Goal: Task Accomplishment & Management: Use online tool/utility

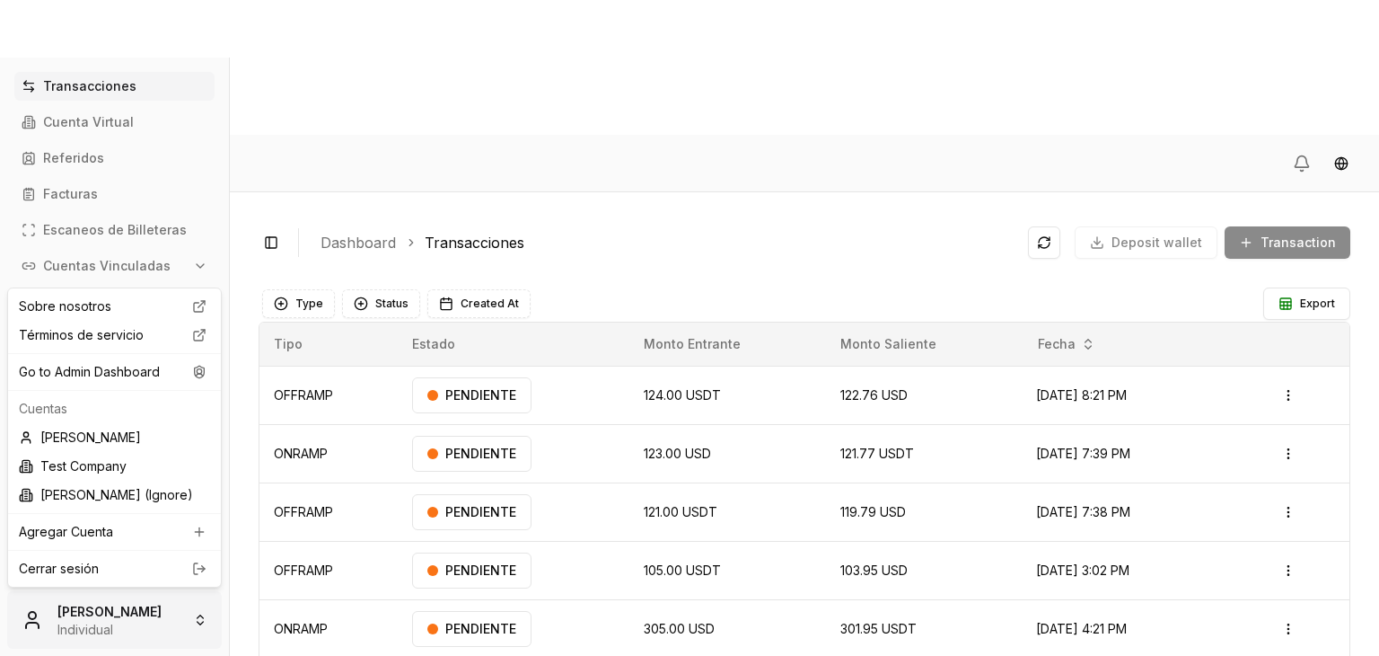
click at [168, 638] on html "Transacciones Cuenta Virtual Referidos Facturas Escaneos de Billeteras Cuentas …" at bounding box center [689, 395] width 1379 height 790
click at [180, 369] on div "Go to Admin Dashboard" at bounding box center [115, 371] width 206 height 29
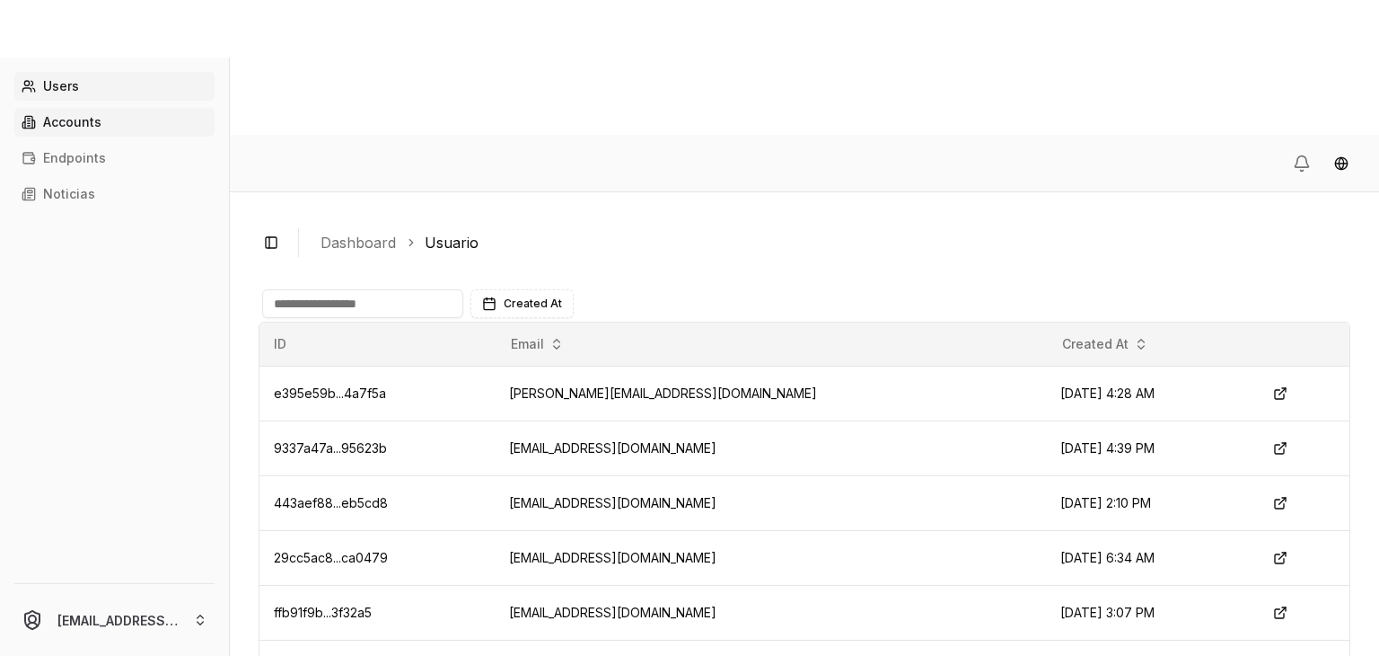
click at [128, 127] on link "Accounts" at bounding box center [114, 122] width 200 height 29
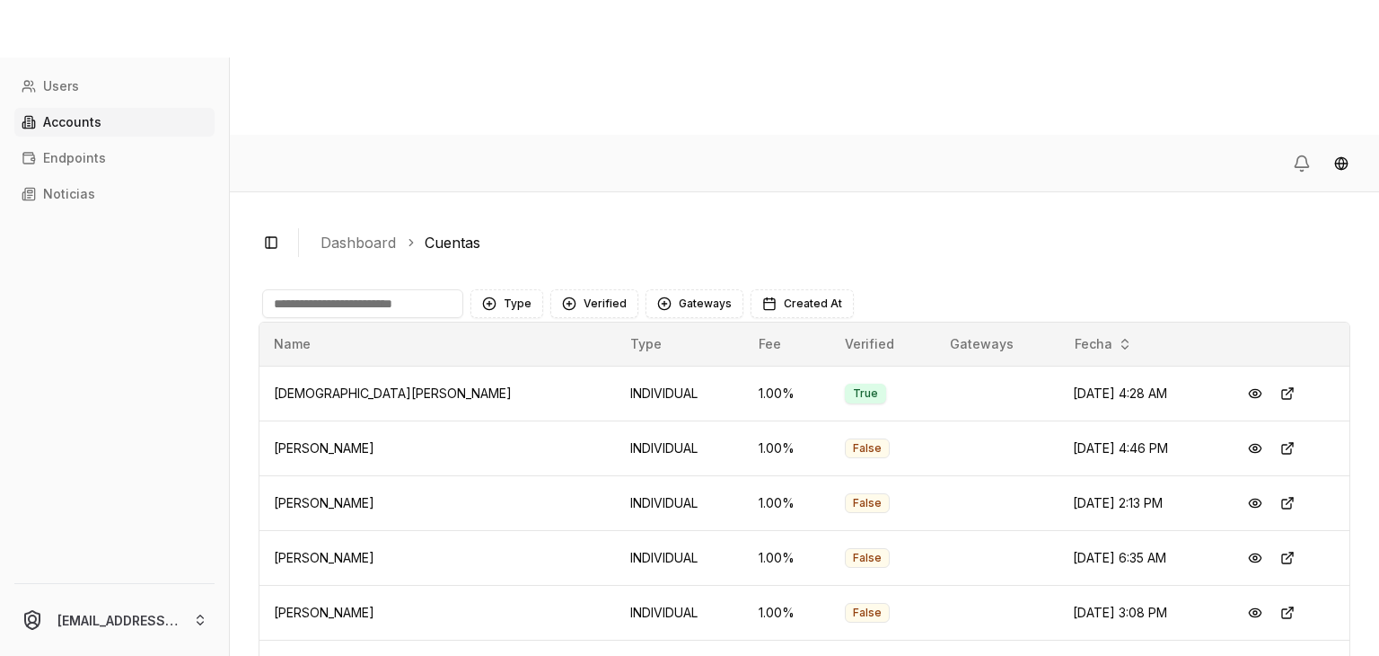
click at [395, 289] on input at bounding box center [362, 303] width 201 height 29
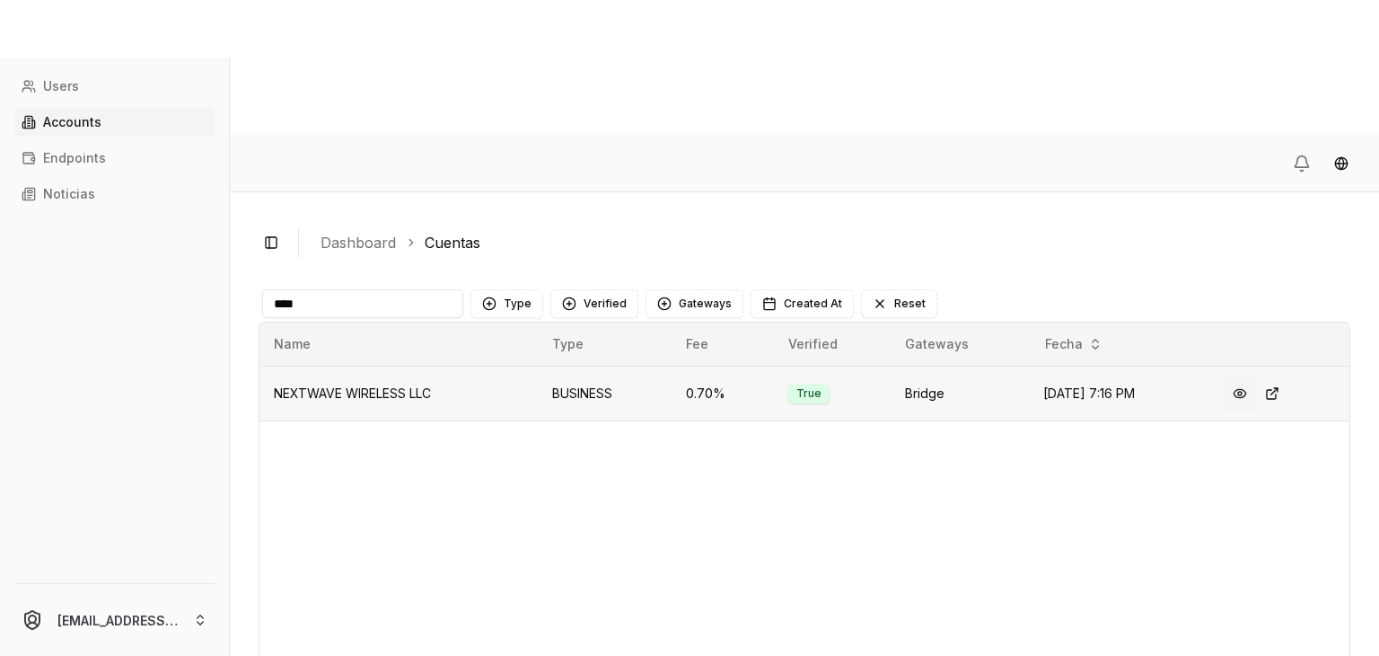
type input "****"
click at [1251, 377] on button at bounding box center [1240, 393] width 32 height 32
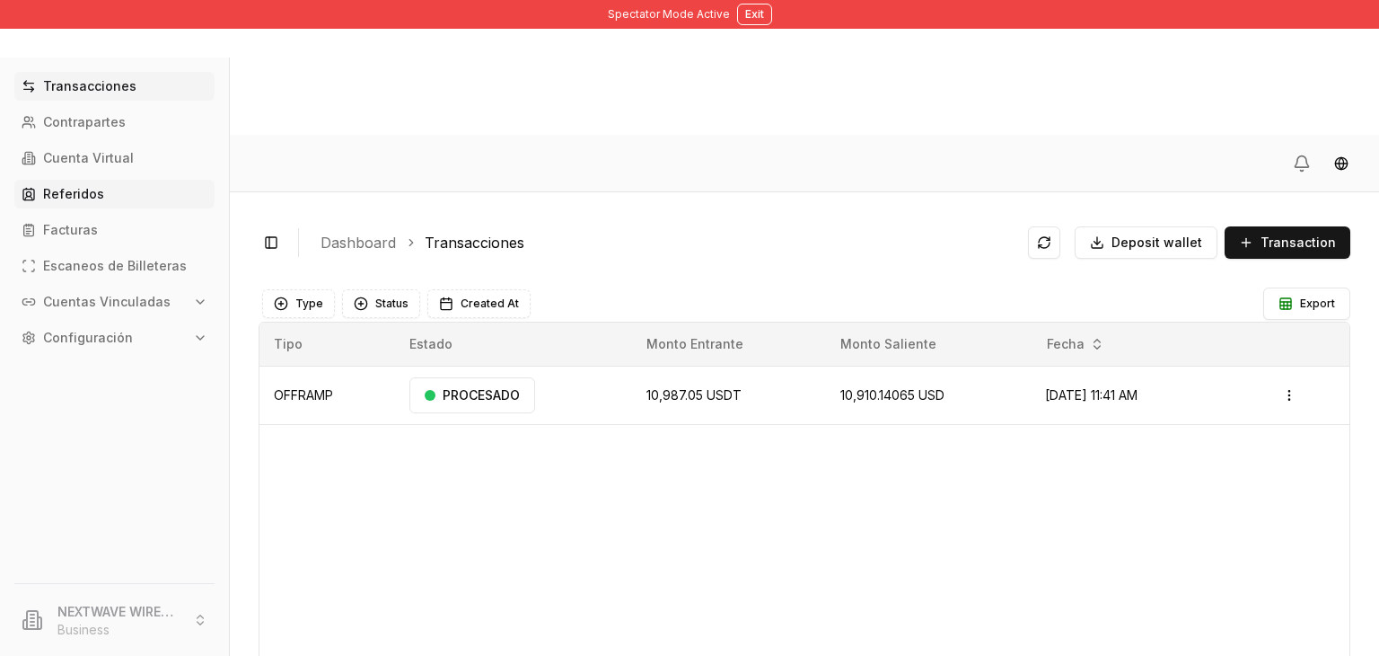
click at [119, 202] on link "Referidos" at bounding box center [114, 194] width 200 height 29
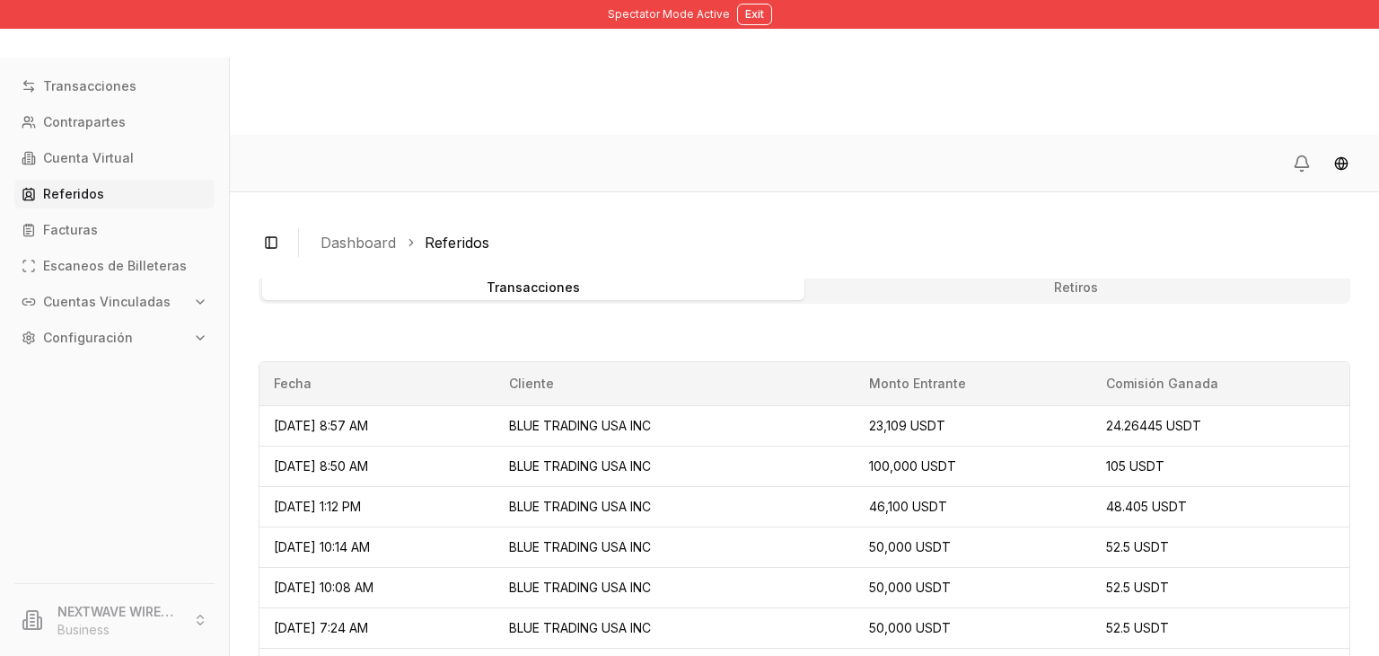
scroll to position [742, 0]
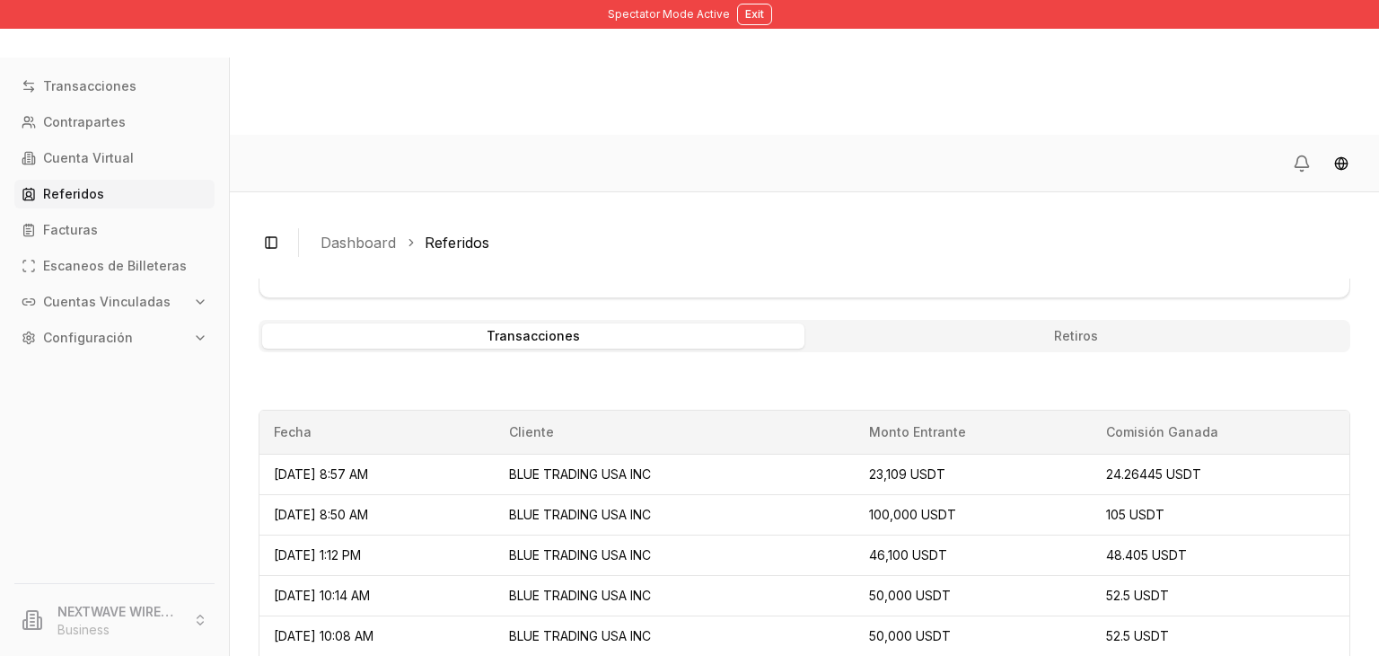
click at [968, 323] on button "Retiros" at bounding box center [1076, 335] width 542 height 25
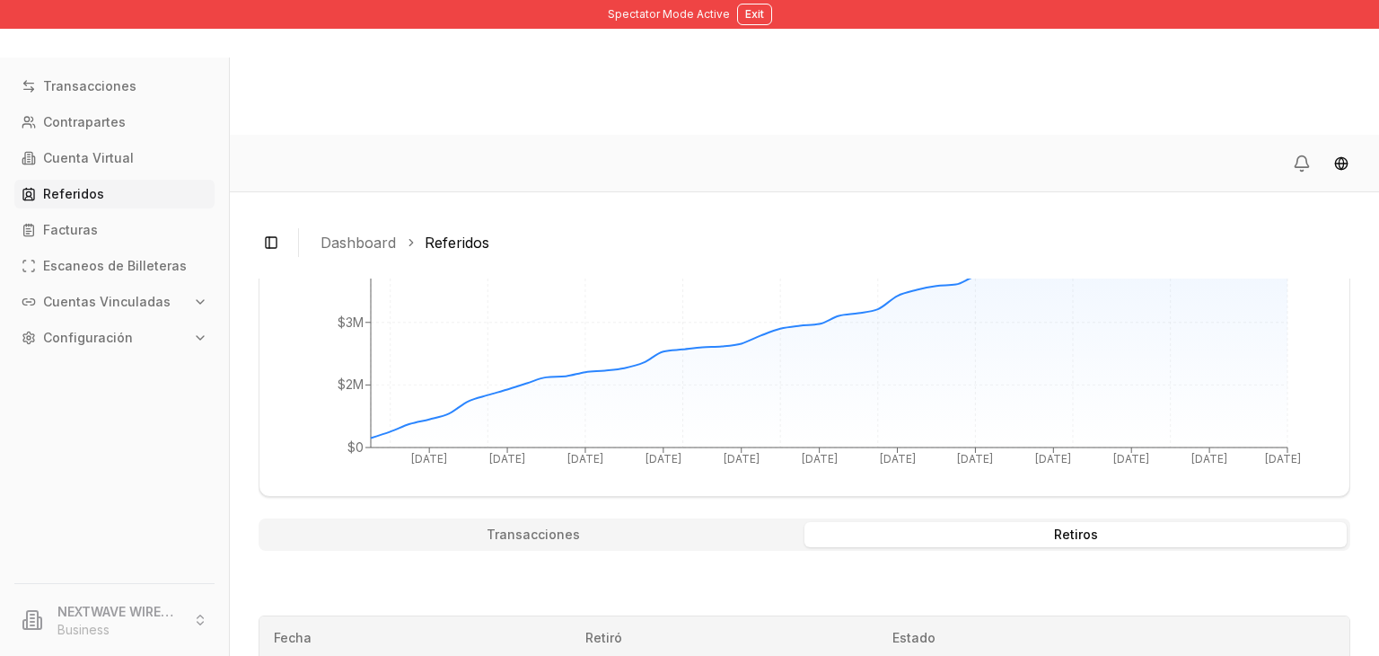
scroll to position [542, 0]
click at [607, 524] on button "Transacciones" at bounding box center [533, 536] width 542 height 25
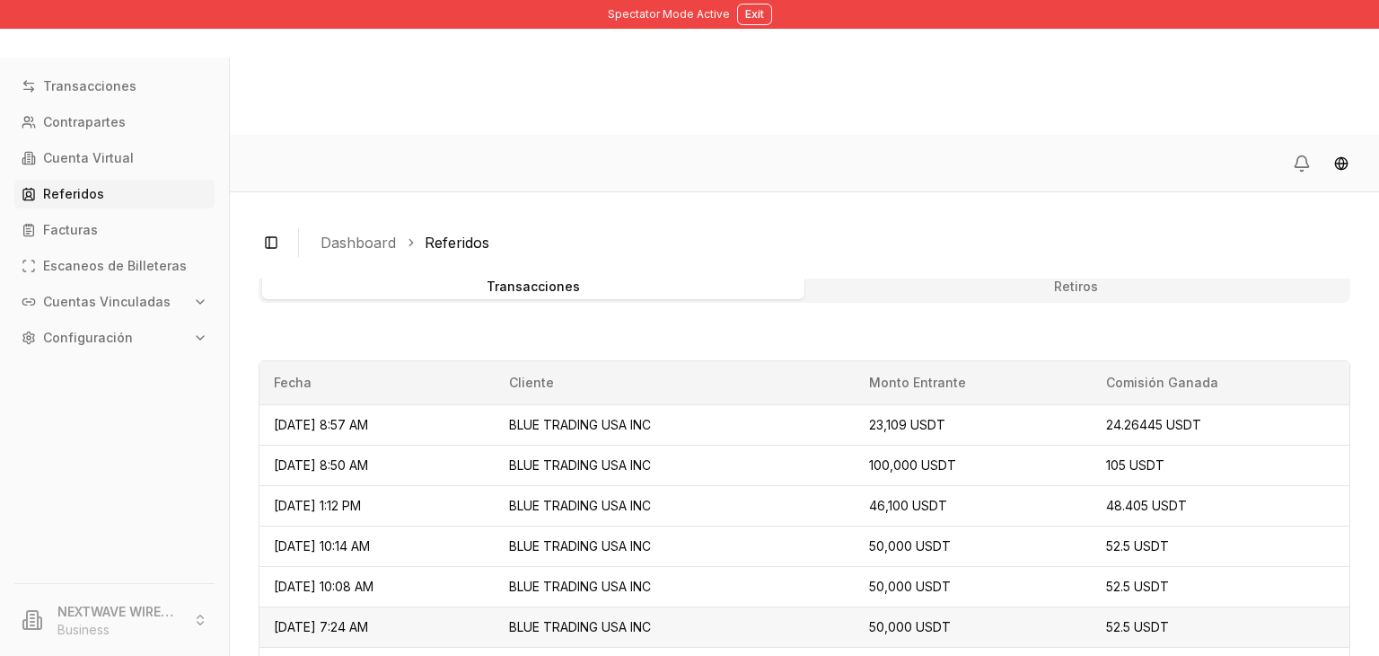
scroll to position [815, 0]
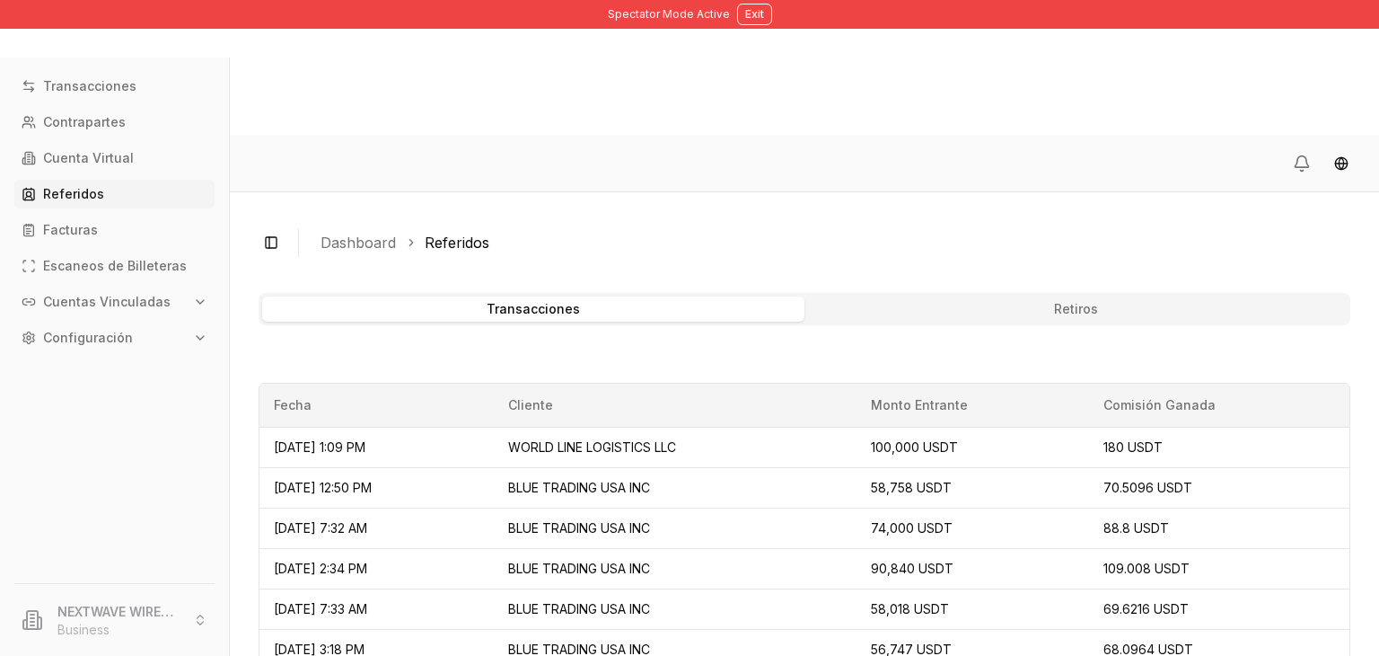
scroll to position [815, 0]
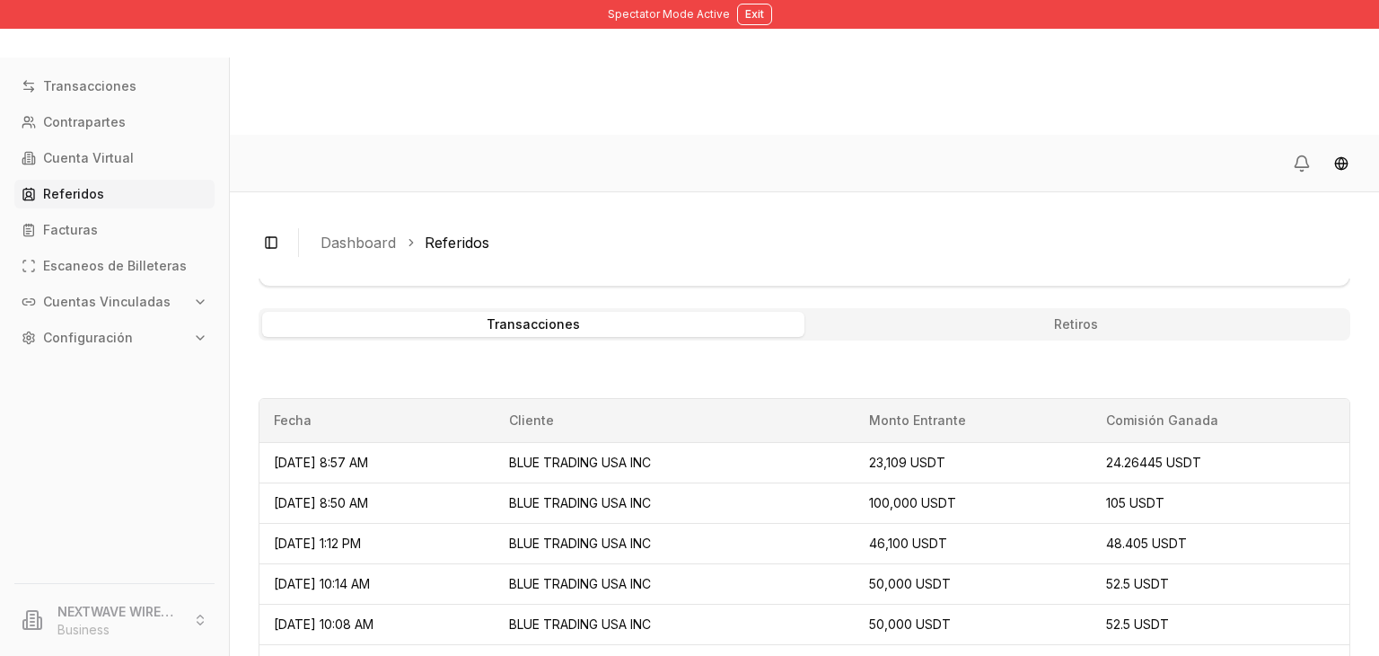
scroll to position [815, 0]
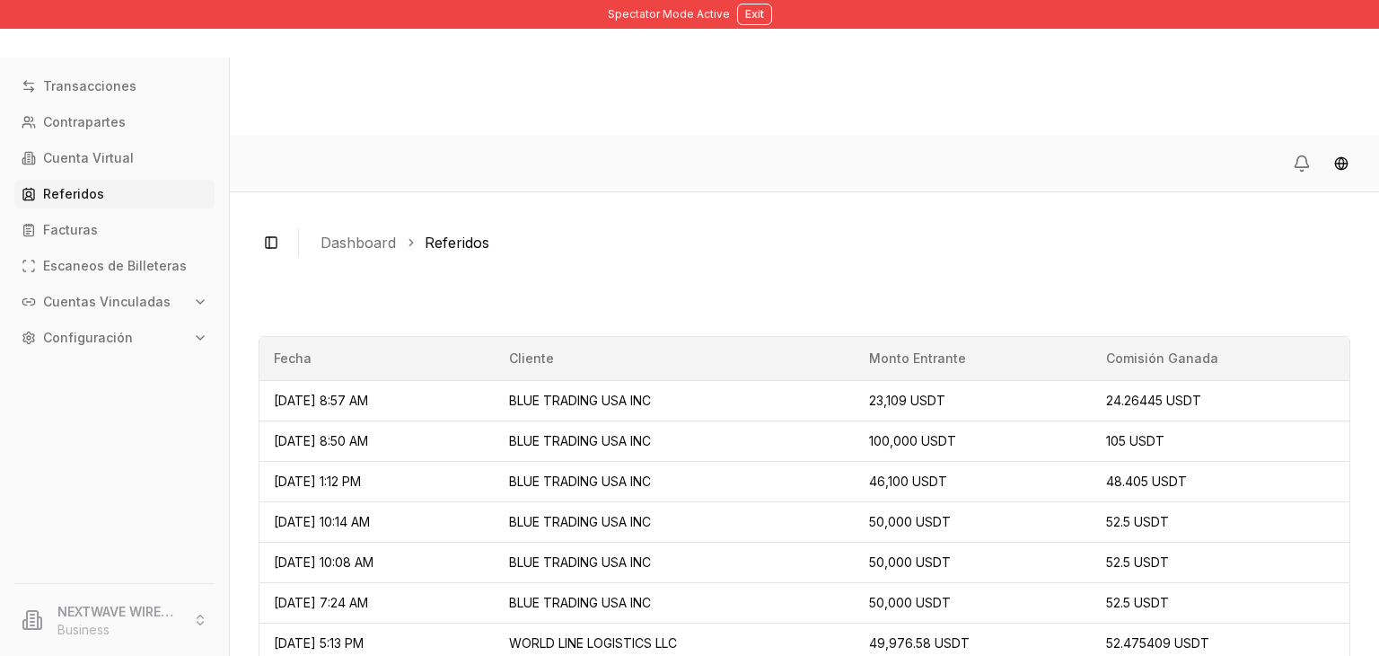
click at [119, 80] on p "Transacciones" at bounding box center [89, 86] width 93 height 13
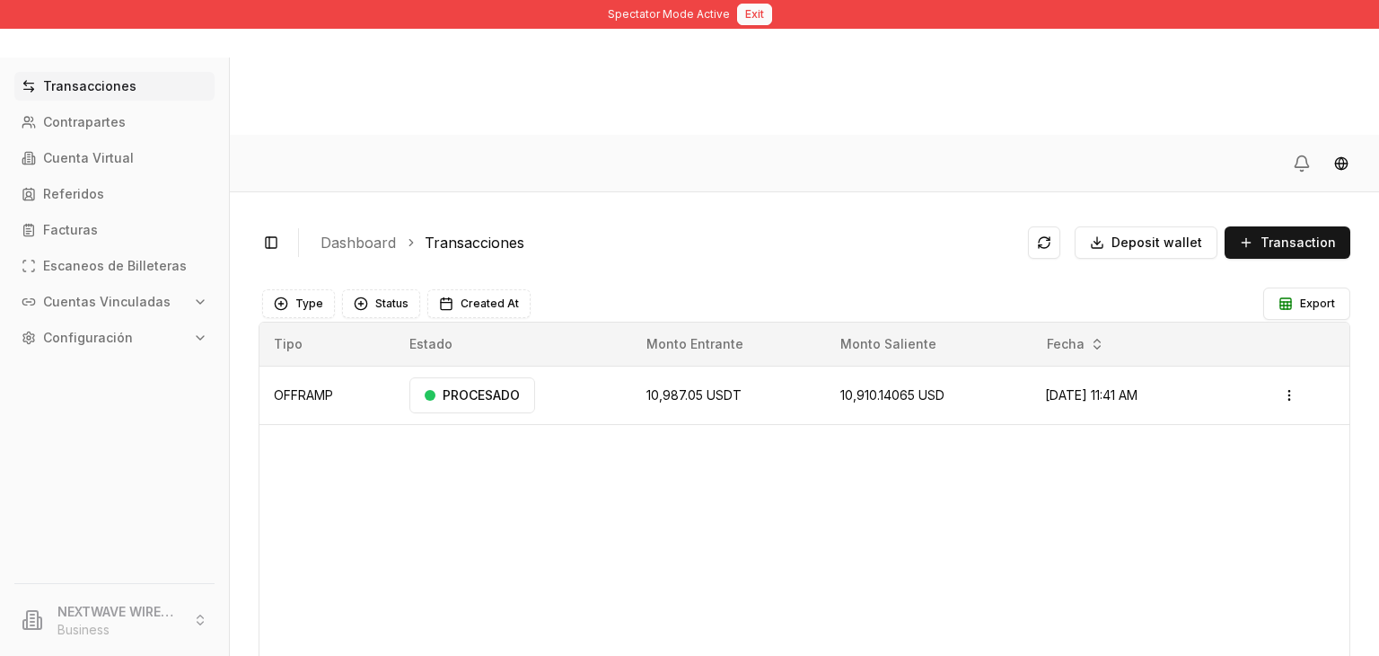
click at [754, 7] on button "Exit" at bounding box center [754, 15] width 35 height 22
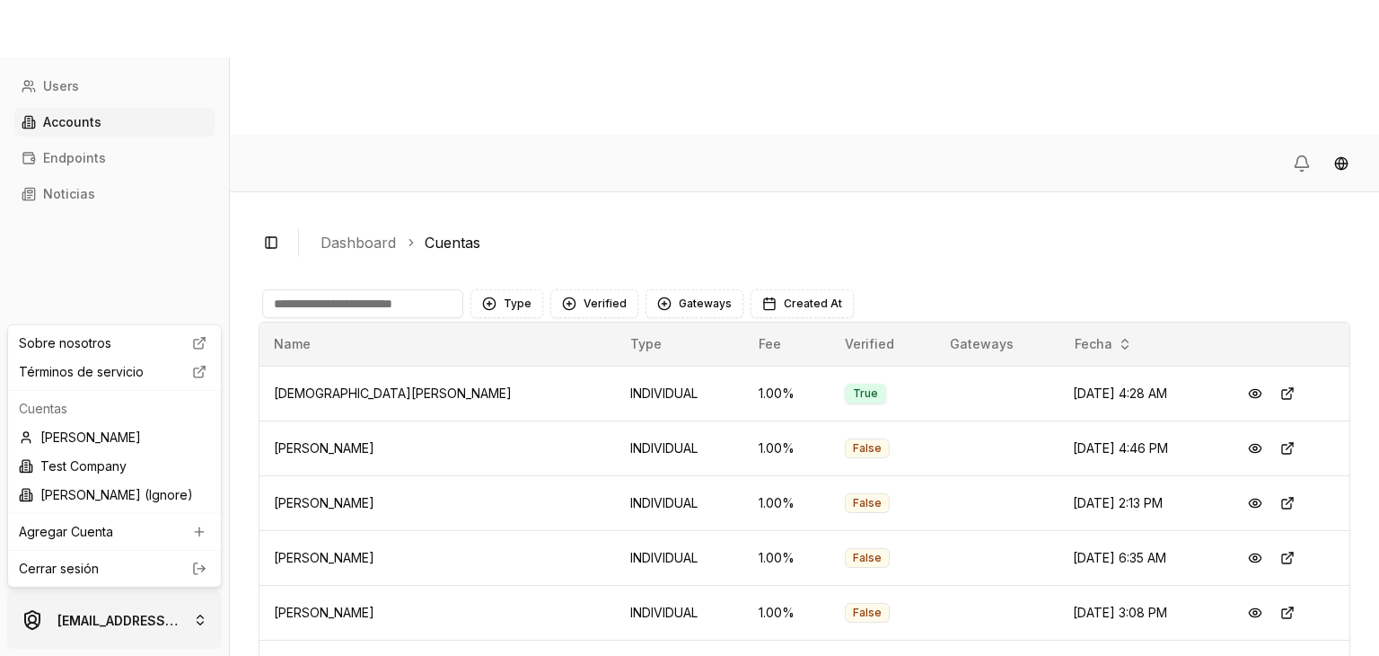
click at [88, 596] on html "Users Accounts Endpoints Noticias brandonalcocertest@gmail.com Toggle Sidebar D…" at bounding box center [689, 395] width 1379 height 790
click at [126, 559] on link "Cerrar sesión" at bounding box center [114, 568] width 191 height 18
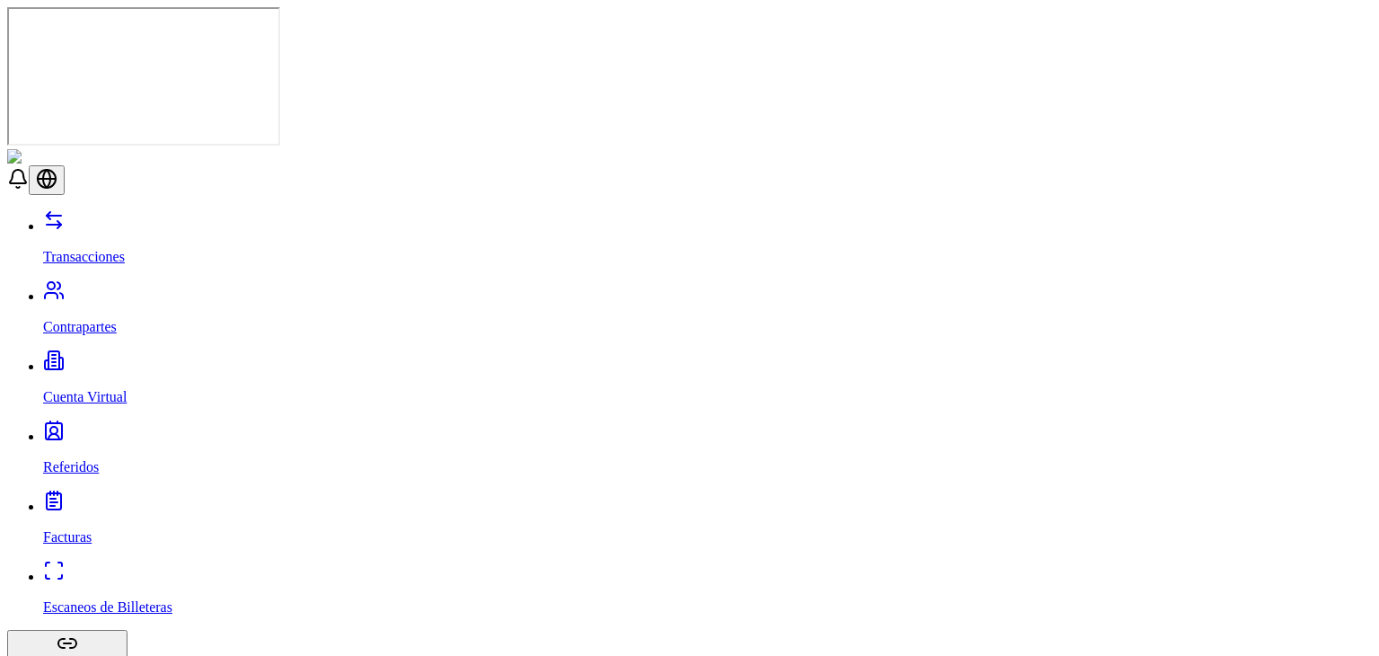
click at [96, 428] on link "Referidos" at bounding box center [707, 451] width 1329 height 47
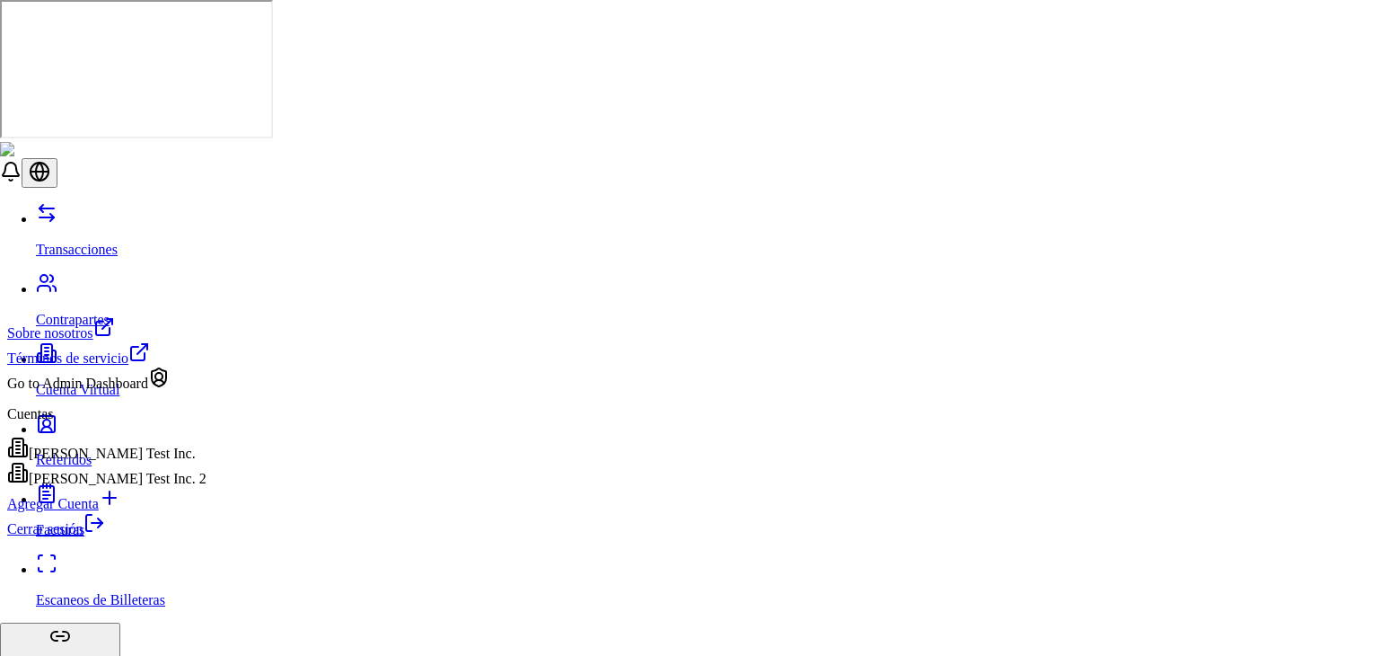
click at [105, 536] on link "Cerrar sesión" at bounding box center [56, 528] width 98 height 15
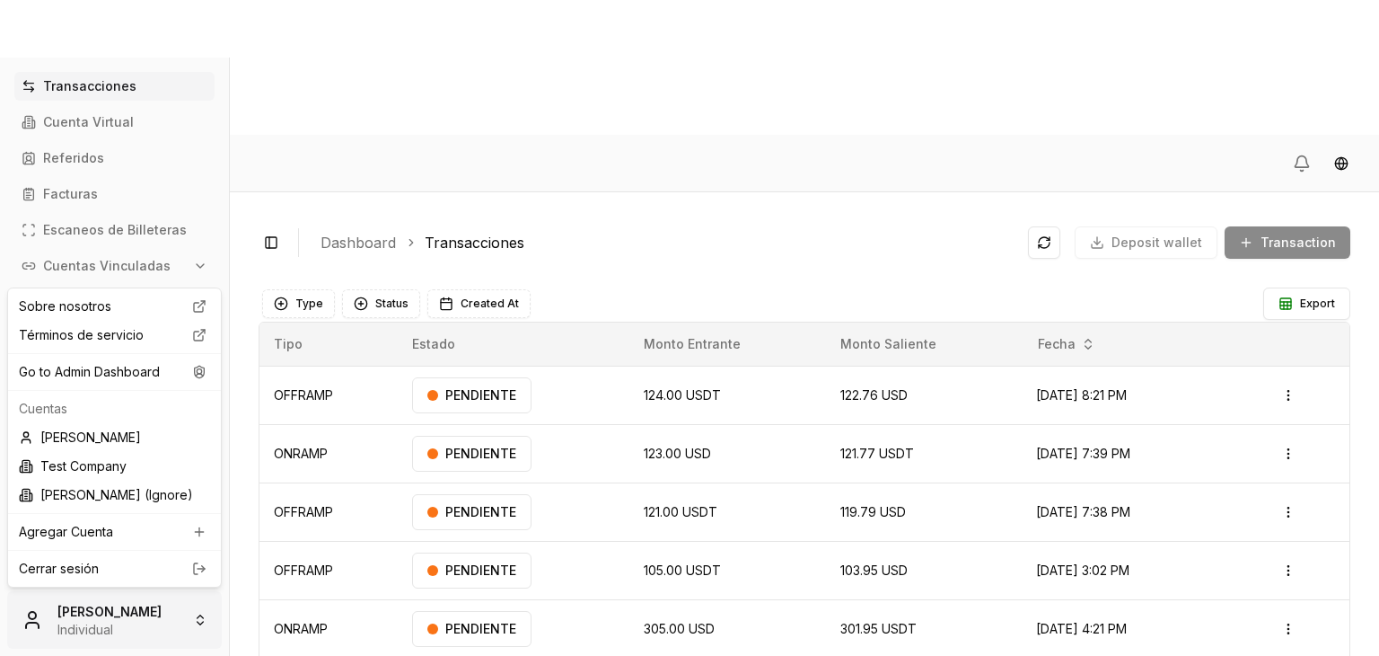
click at [177, 605] on html "Transacciones Cuenta Virtual Referidos Facturas Escaneos de Billeteras Cuentas …" at bounding box center [689, 395] width 1379 height 790
click at [160, 382] on div "Go to Admin Dashboard" at bounding box center [115, 371] width 206 height 29
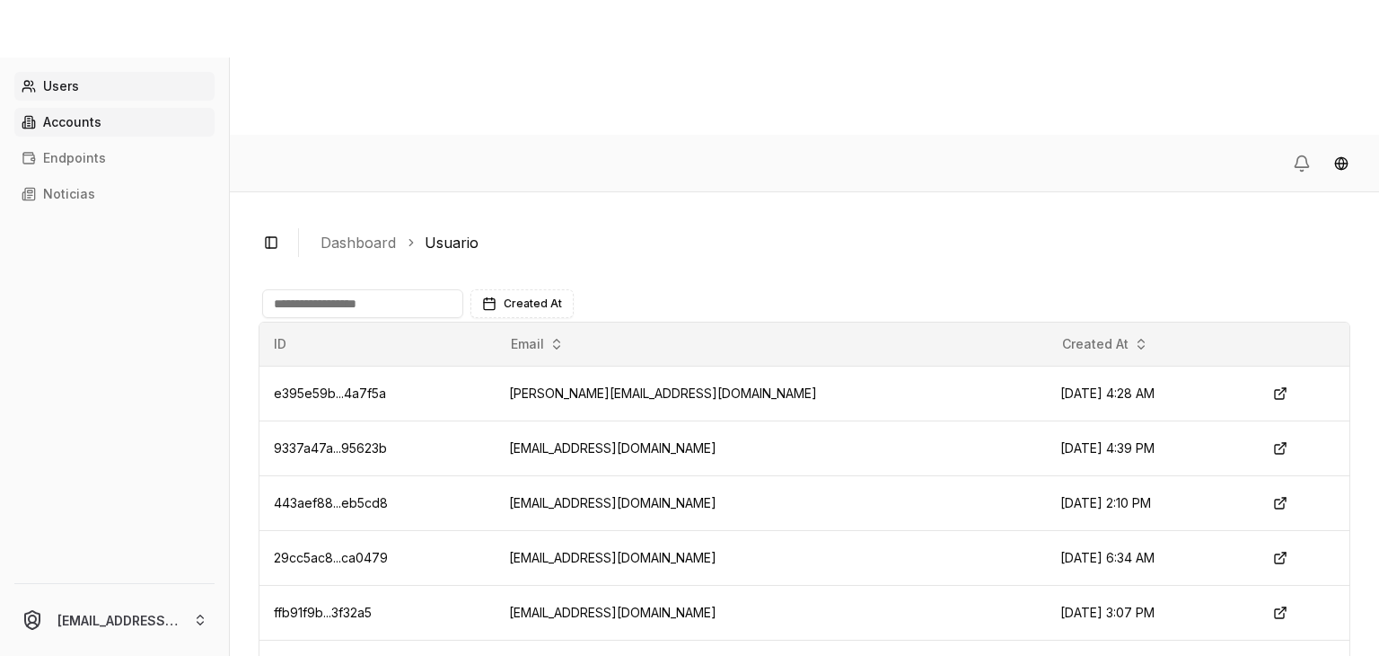
click at [119, 134] on link "Accounts" at bounding box center [114, 122] width 200 height 29
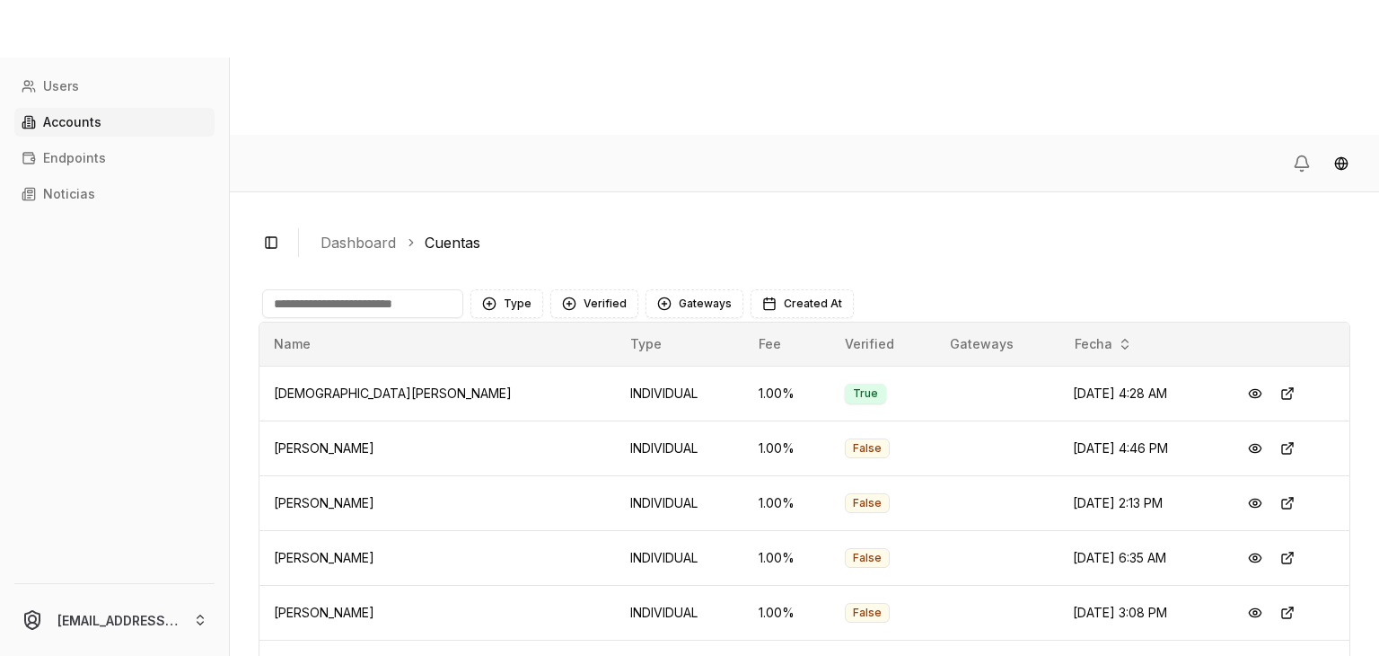
click at [348, 289] on input at bounding box center [362, 303] width 201 height 29
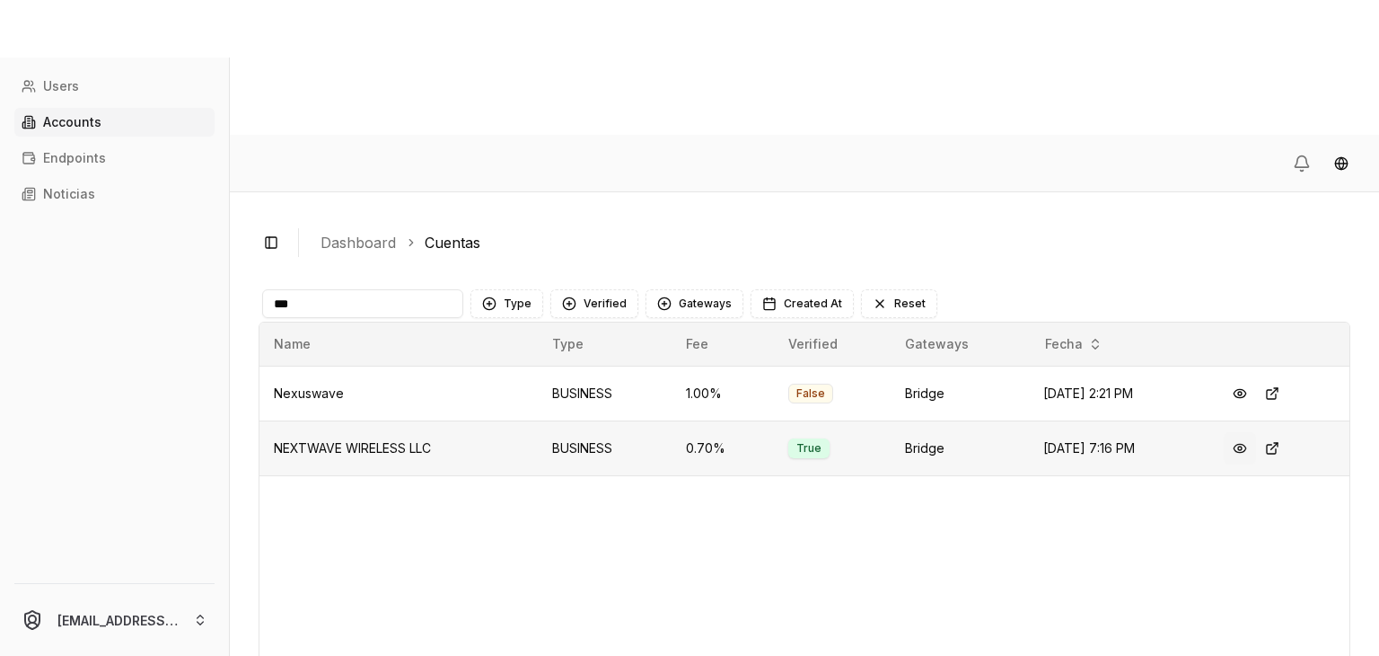
type input "***"
click at [1247, 432] on button at bounding box center [1240, 448] width 32 height 32
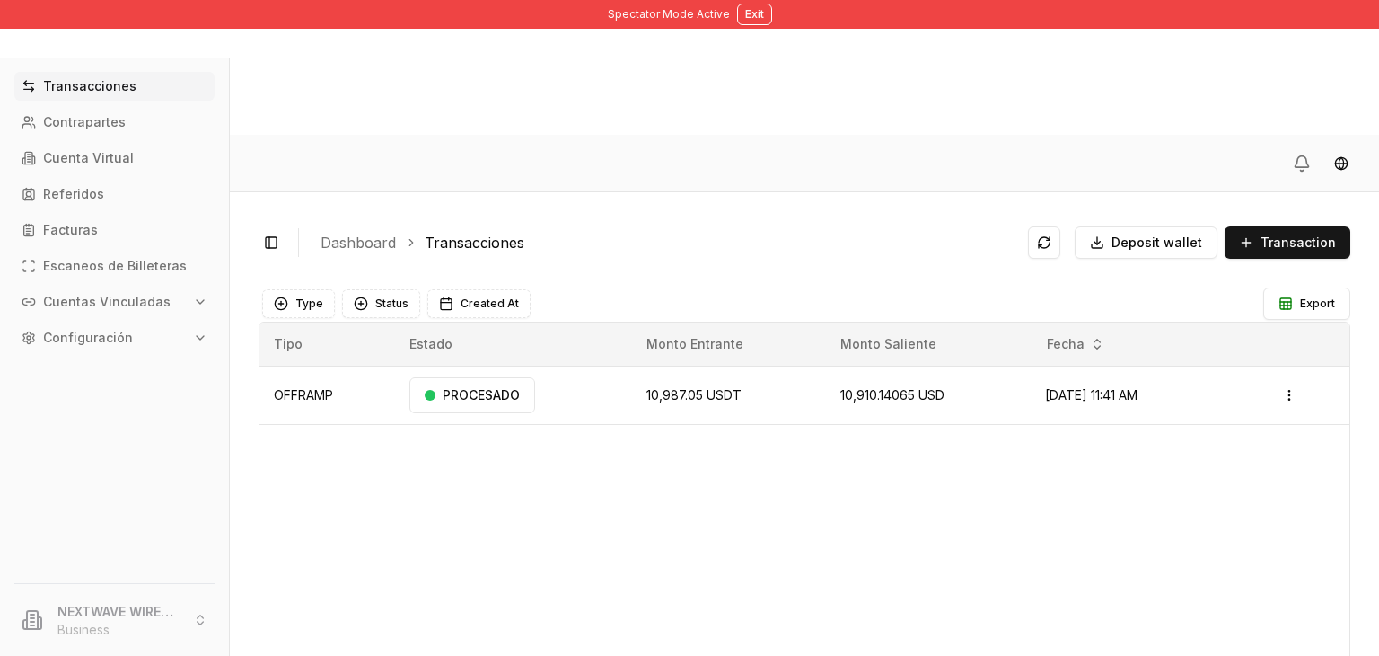
click at [125, 313] on button "Cuentas Vinculadas" at bounding box center [114, 301] width 200 height 29
click at [93, 188] on p "Referidos" at bounding box center [73, 194] width 61 height 13
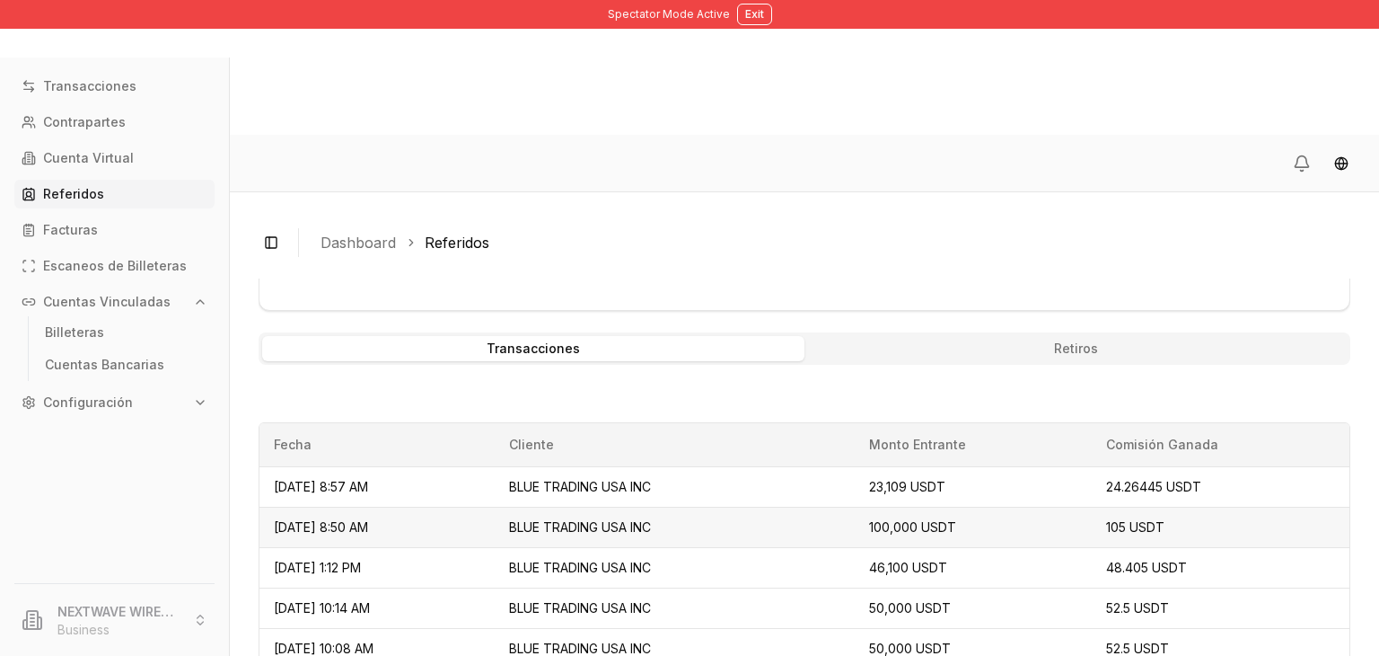
scroll to position [815, 0]
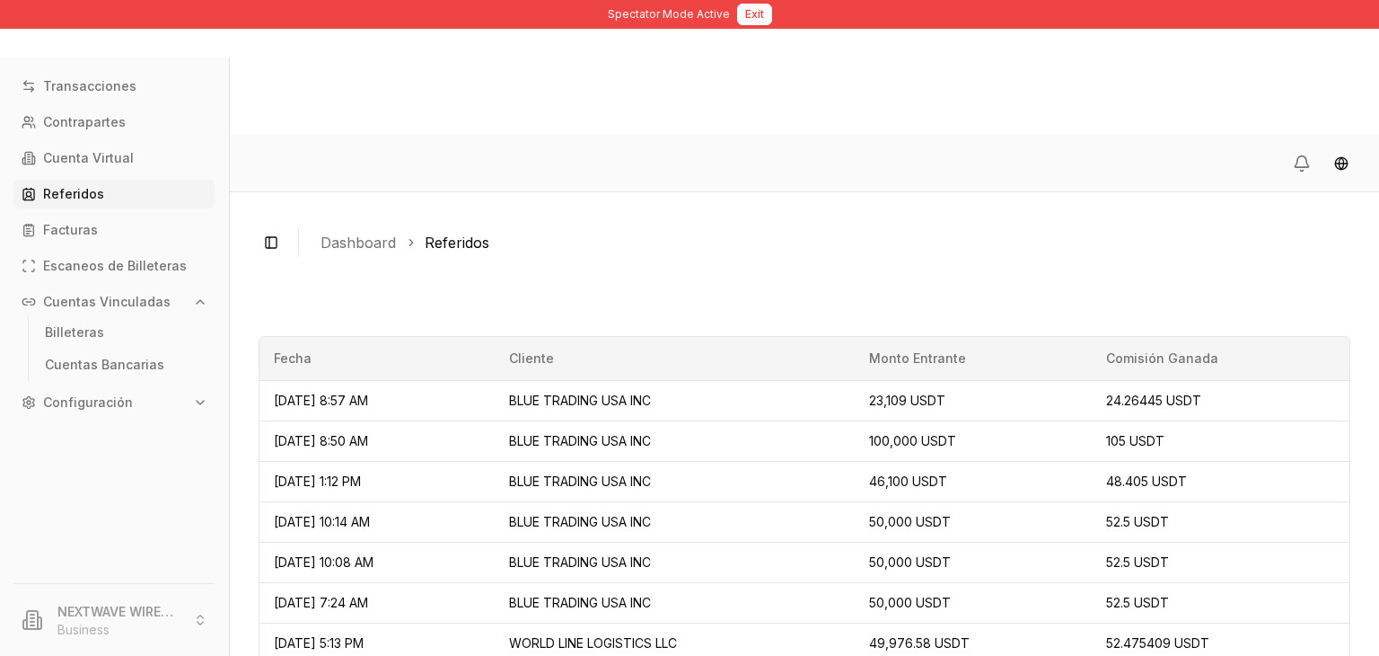
click at [755, 21] on button "Exit" at bounding box center [754, 15] width 35 height 22
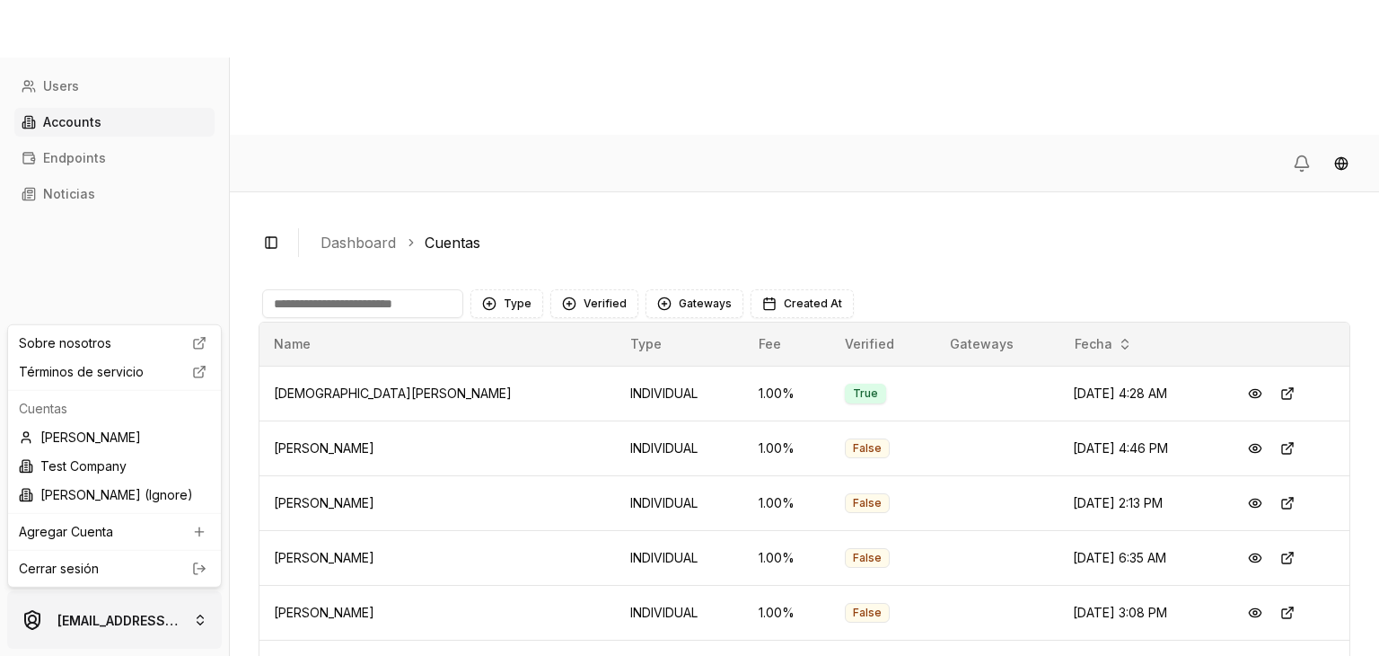
click at [115, 607] on html "Users Accounts Endpoints Noticias [EMAIL_ADDRESS][DOMAIN_NAME] Toggle Sidebar D…" at bounding box center [689, 395] width 1379 height 790
click at [144, 570] on link "Cerrar sesión" at bounding box center [114, 568] width 191 height 18
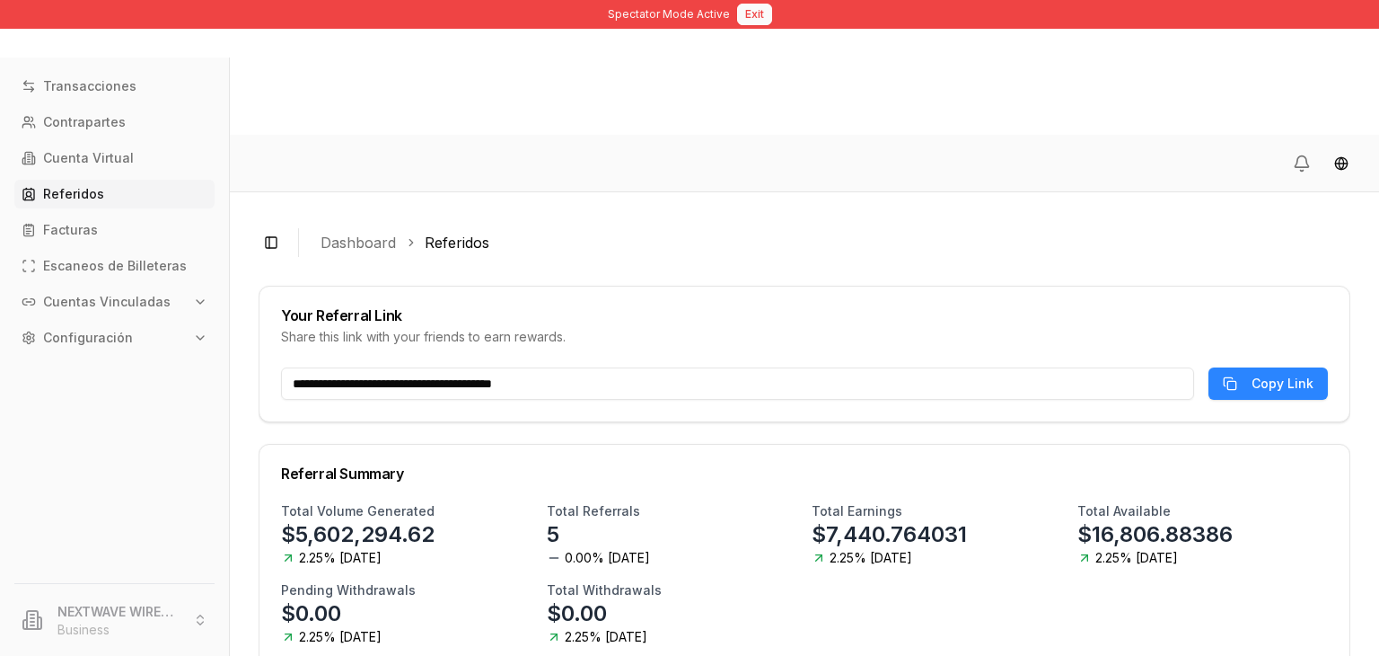
click at [752, 18] on button "Exit" at bounding box center [754, 15] width 35 height 22
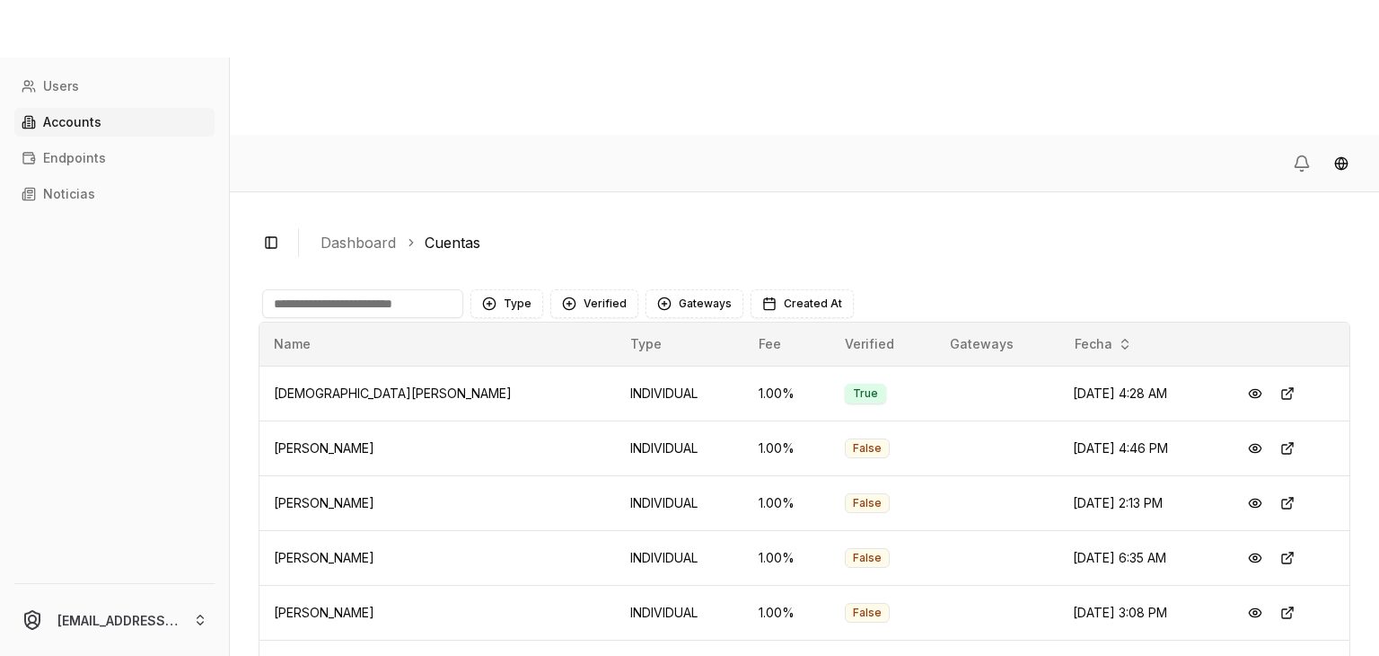
click at [387, 289] on input at bounding box center [362, 303] width 201 height 29
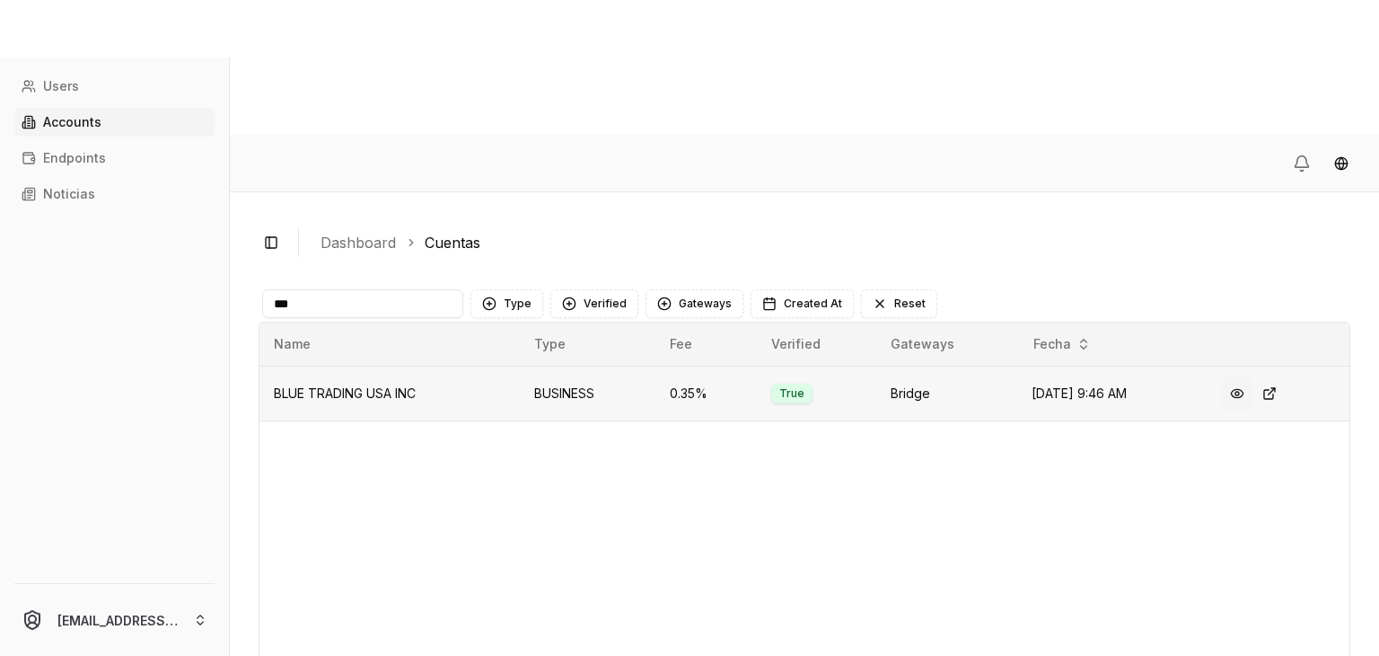
type input "***"
click at [1238, 377] on button at bounding box center [1237, 393] width 32 height 32
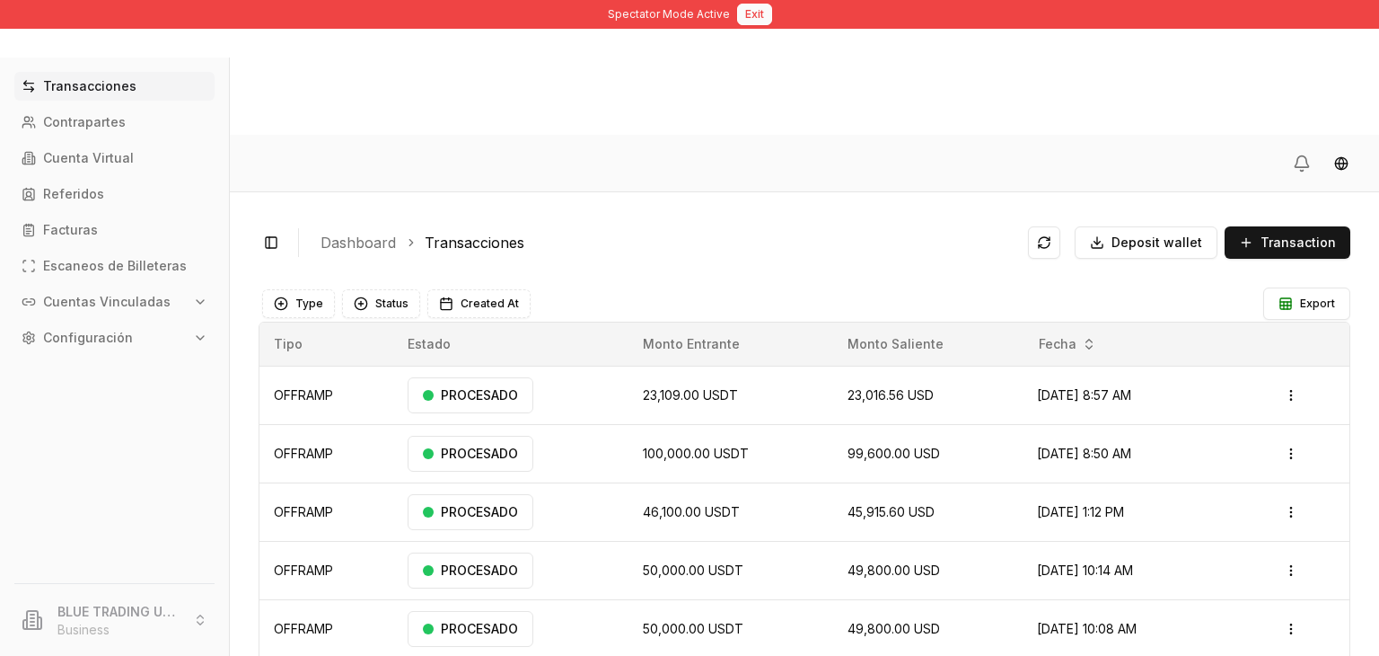
click at [737, 8] on button "Exit" at bounding box center [754, 15] width 35 height 22
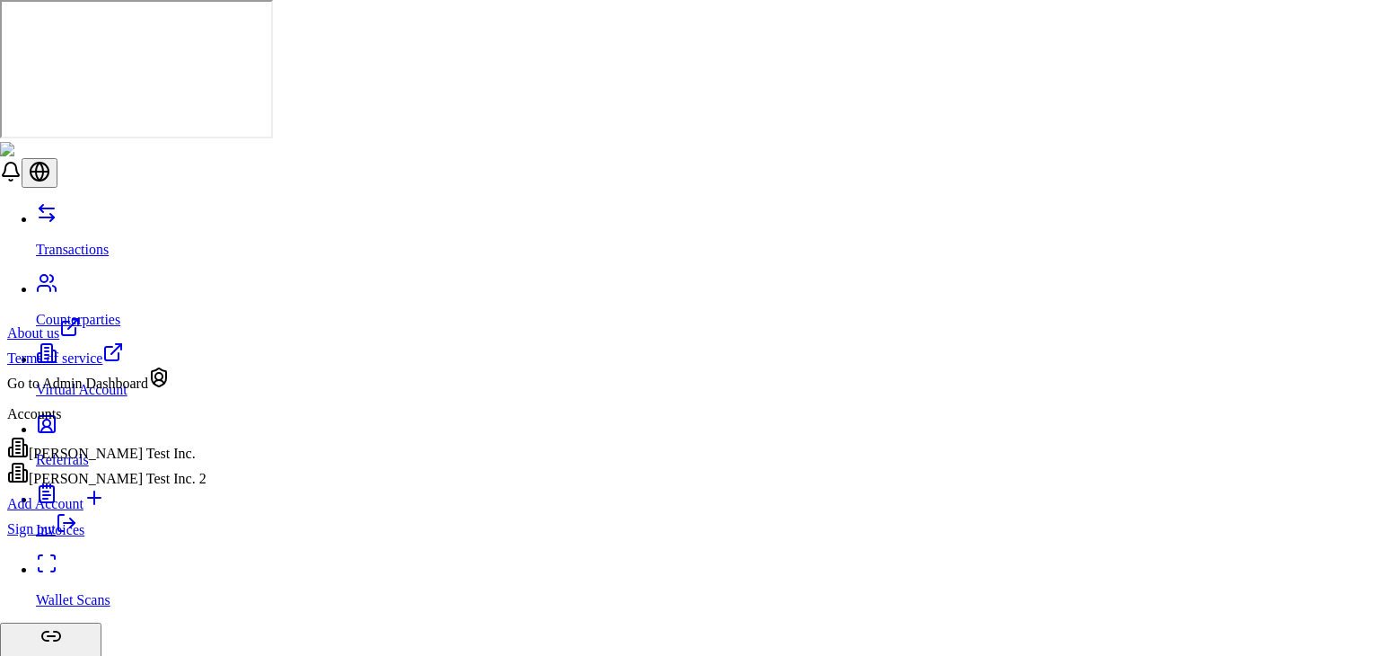
click at [172, 392] on div "Go to Admin Dashboard" at bounding box center [106, 378] width 199 height 25
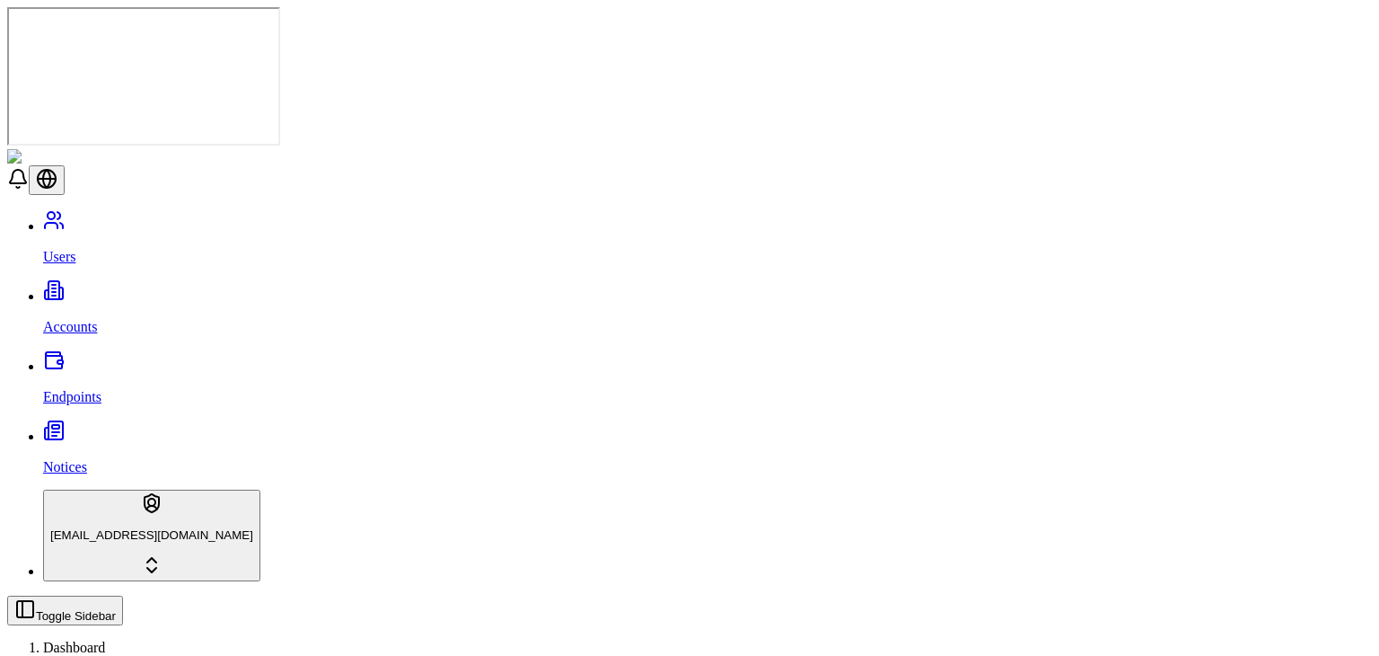
type input "****"
click at [111, 288] on link "Accounts" at bounding box center [707, 311] width 1329 height 47
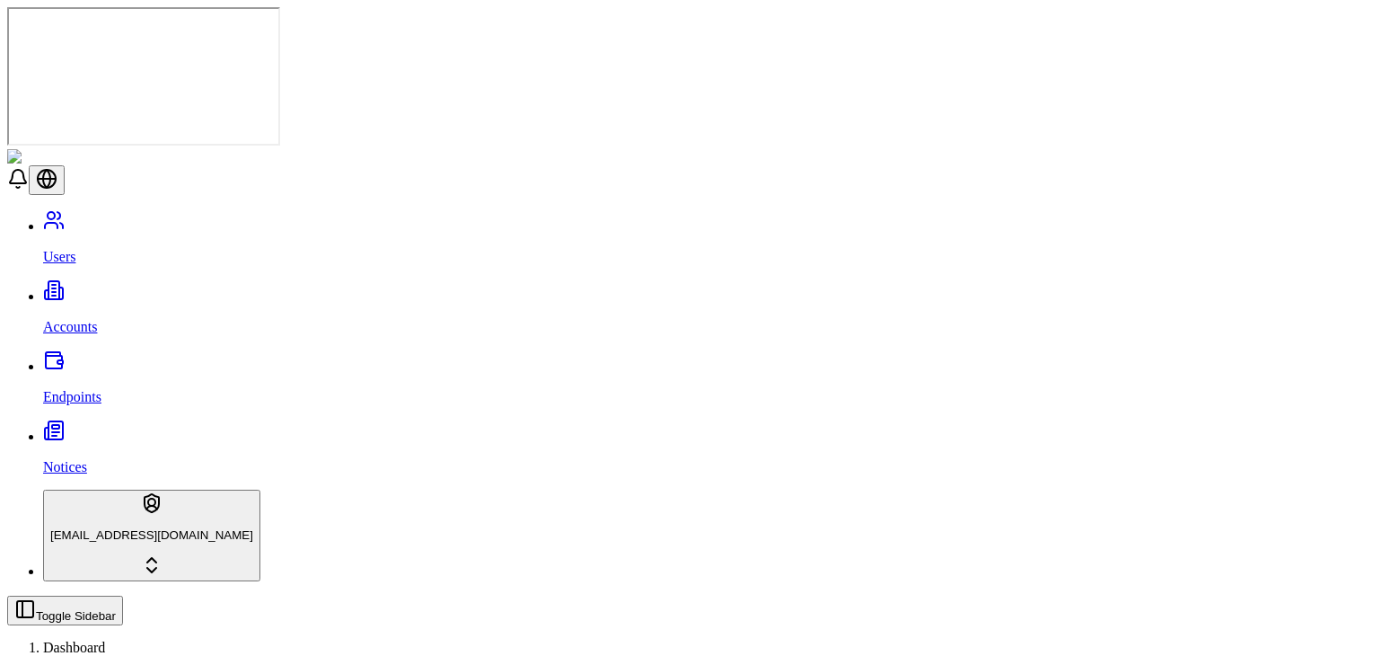
scroll to position [95, 0]
type input "****"
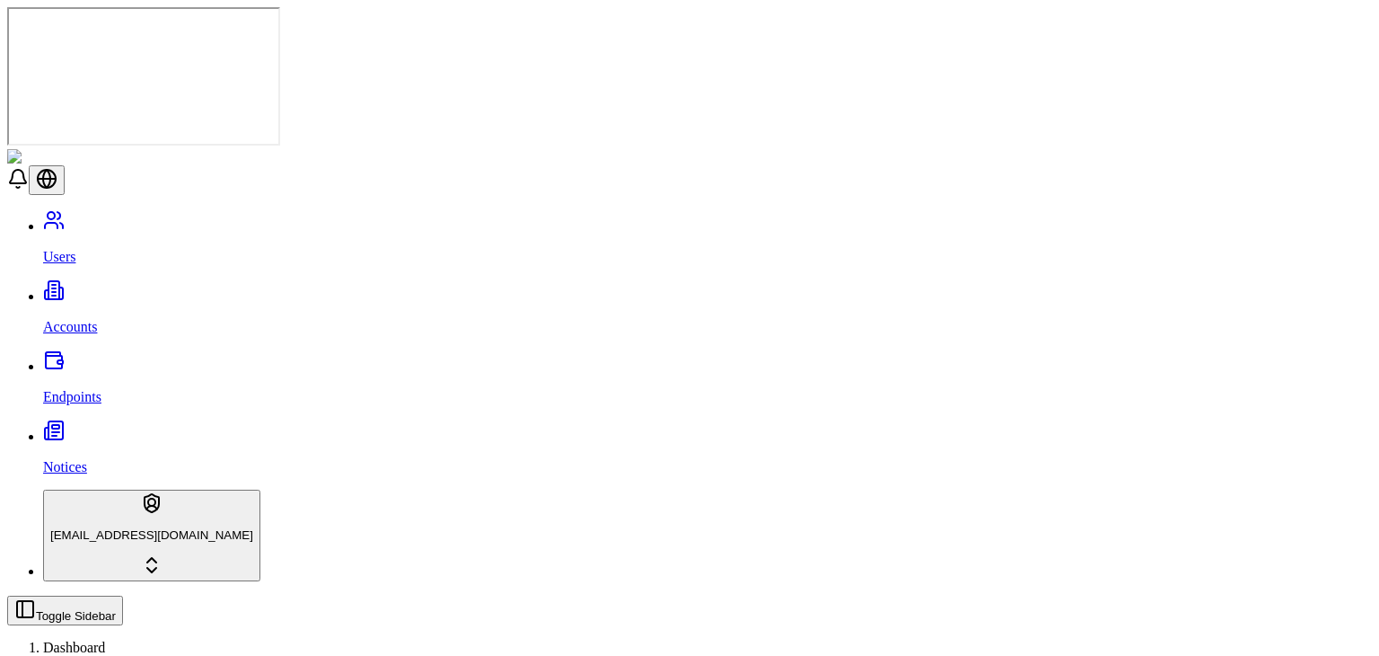
click at [613, 241] on span "VERIFIED" at bounding box center [581, 247] width 66 height 15
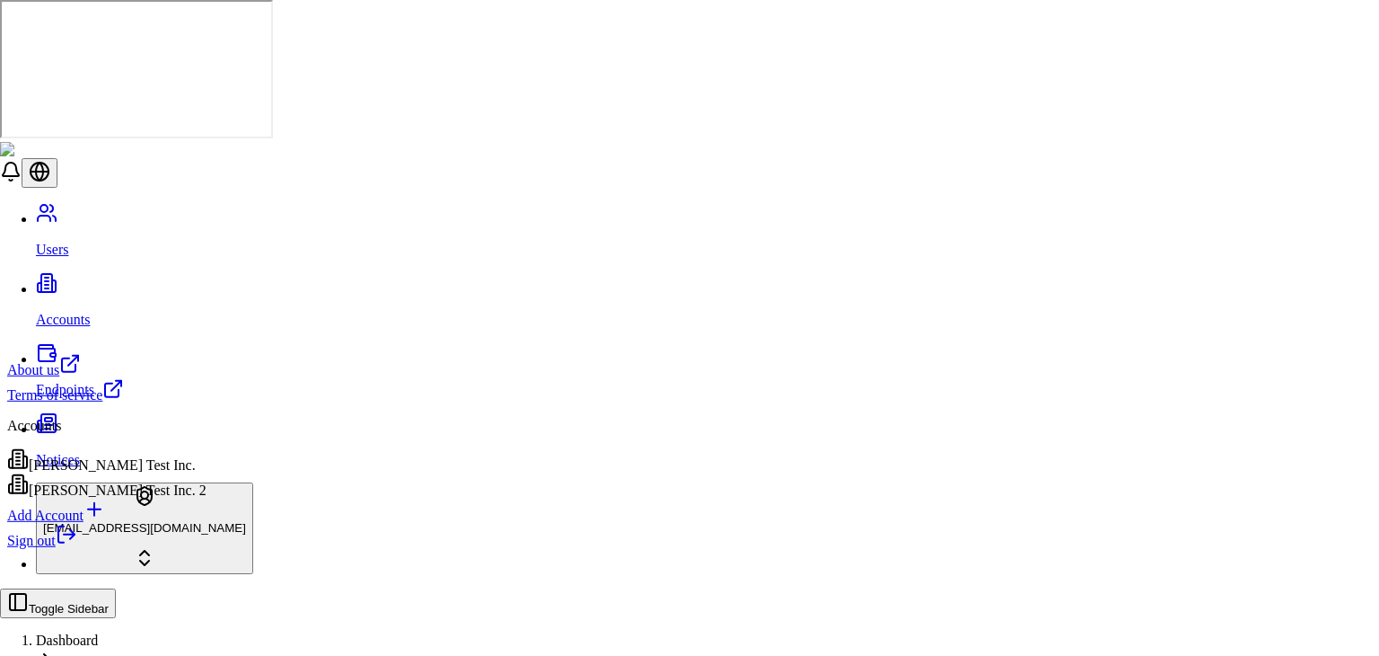
click at [131, 594] on html "Users Accounts Endpoints Notices stagingbrandon@gmail.com Toggle Sidebar Dashbo…" at bounding box center [689, 631] width 1379 height 1262
click at [110, 471] on div "[PERSON_NAME] Test Inc." at bounding box center [106, 460] width 199 height 25
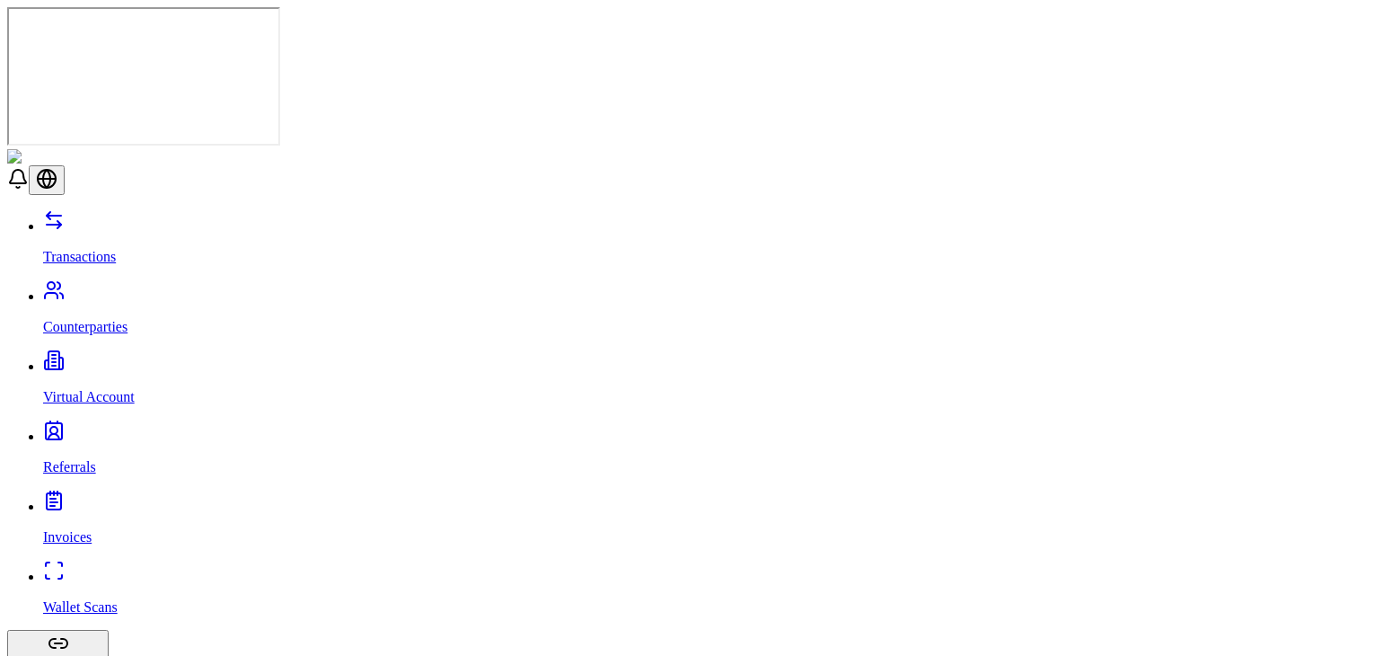
click at [123, 319] on p "Counterparties" at bounding box center [707, 327] width 1329 height 16
click at [115, 385] on div "Transactions Counterparties Virtual Account Referrals Invoices Wallet Scans Lin…" at bounding box center [689, 548] width 1365 height 678
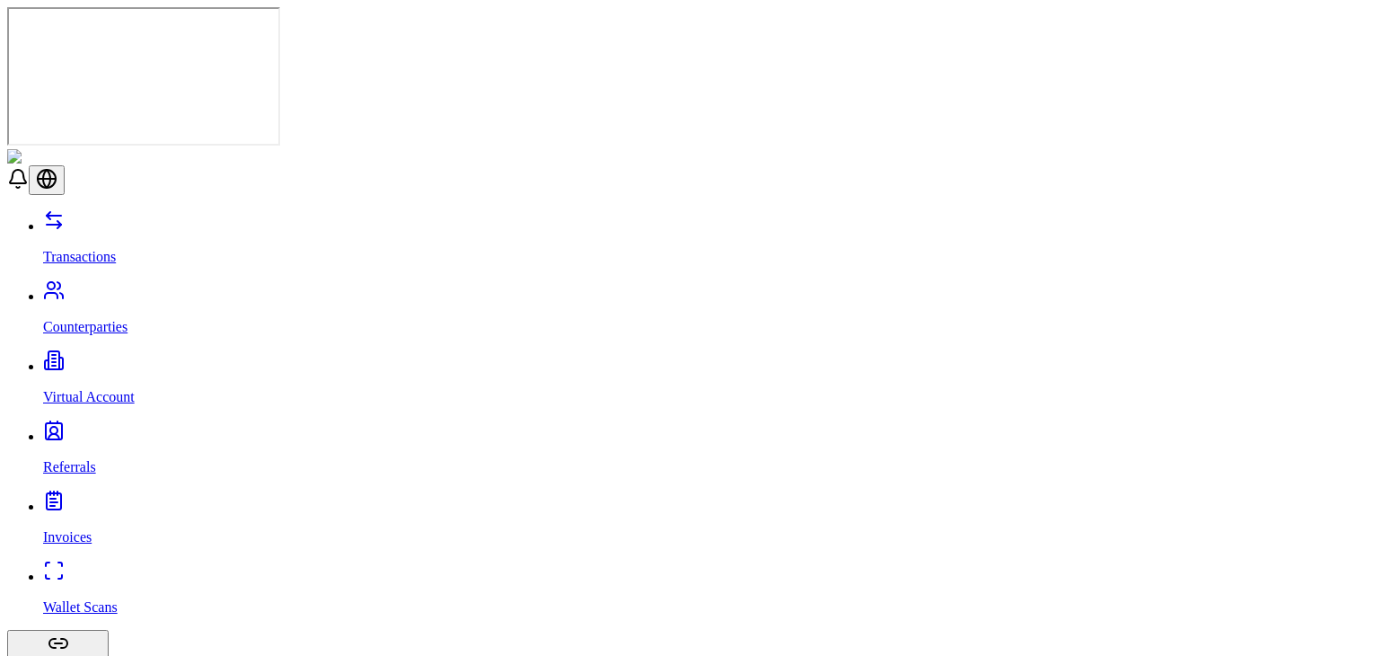
click at [102, 319] on p "Counterparties" at bounding box center [707, 327] width 1329 height 16
click at [143, 218] on link "Transactions" at bounding box center [707, 241] width 1329 height 47
click at [121, 288] on link "Counterparties" at bounding box center [707, 311] width 1329 height 47
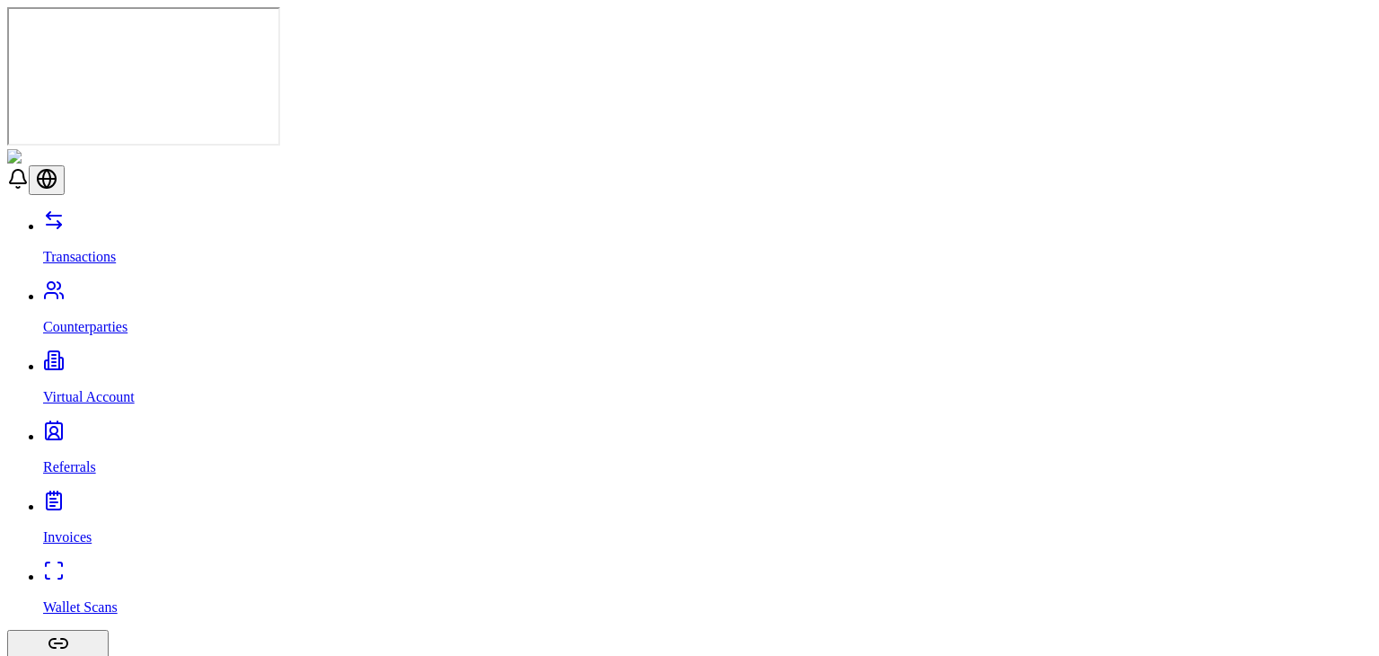
click at [126, 218] on link "Transactions" at bounding box center [707, 241] width 1329 height 47
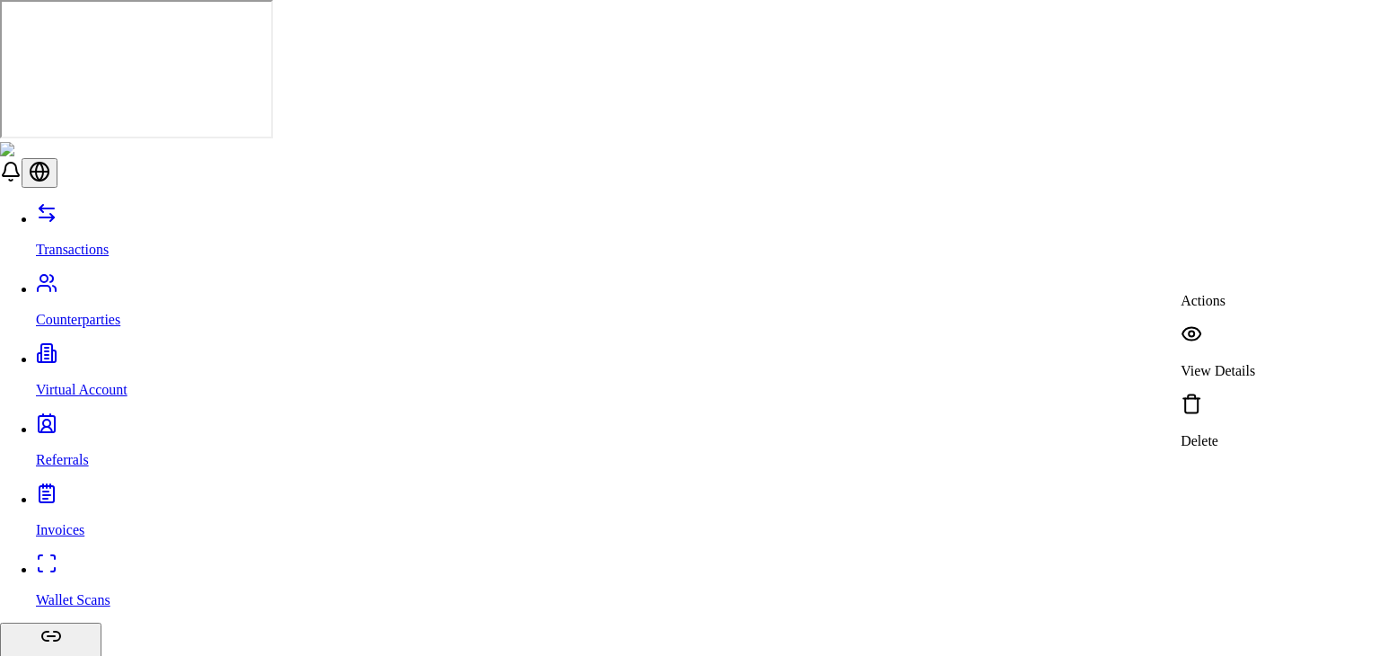
click at [1228, 363] on p "View Details" at bounding box center [1218, 371] width 75 height 16
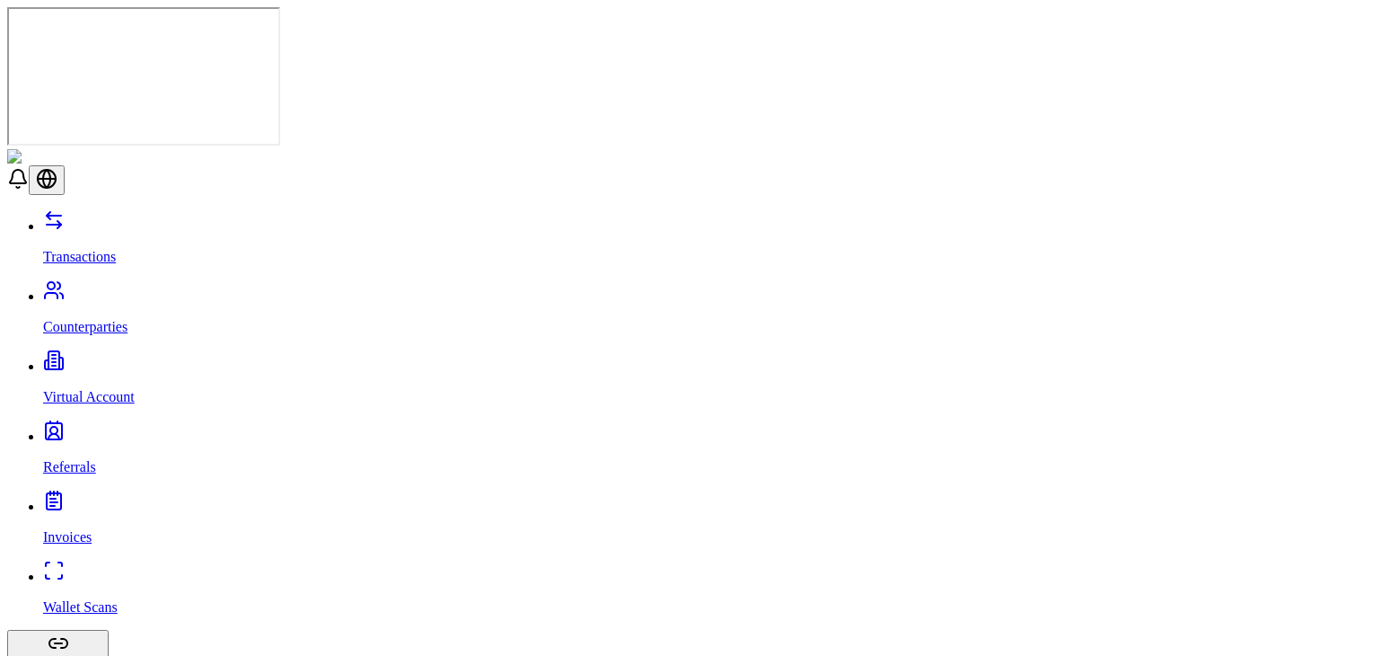
click at [101, 358] on link "Virtual Account" at bounding box center [707, 381] width 1329 height 47
click at [93, 319] on p "Counterparties" at bounding box center [707, 327] width 1329 height 16
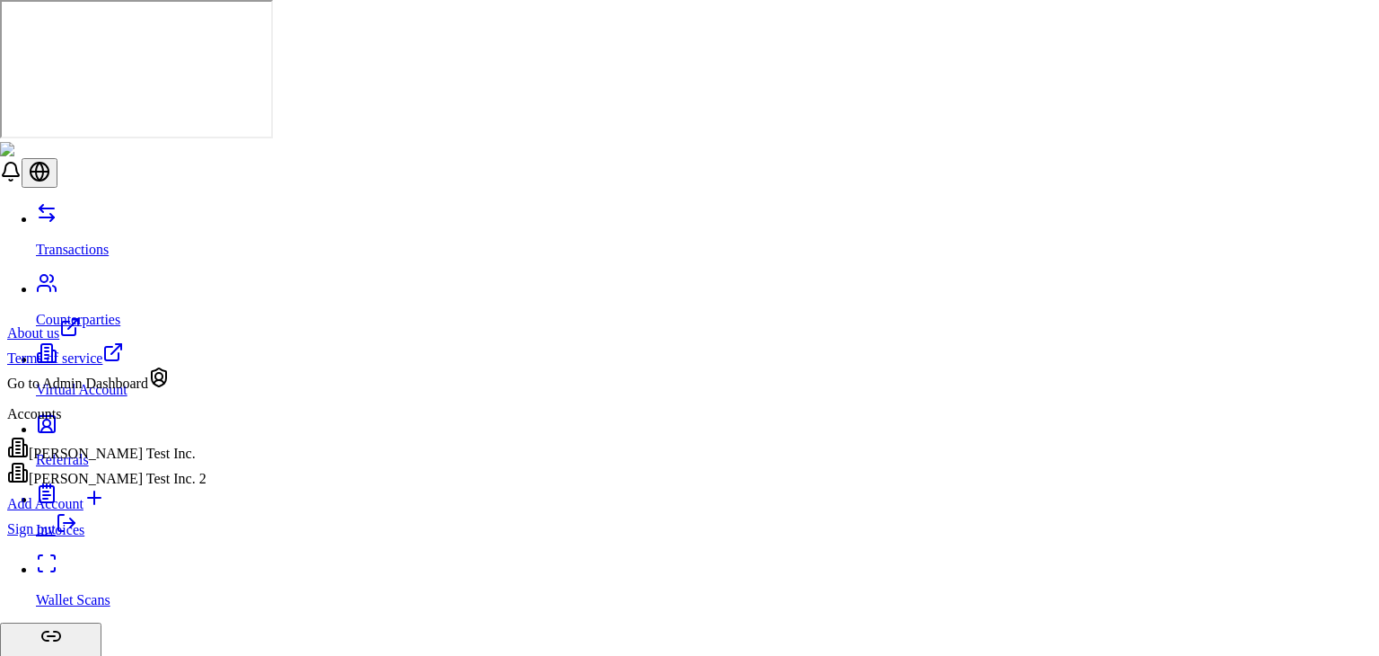
click at [149, 487] on div "[PERSON_NAME] Test Inc. 2" at bounding box center [106, 474] width 199 height 25
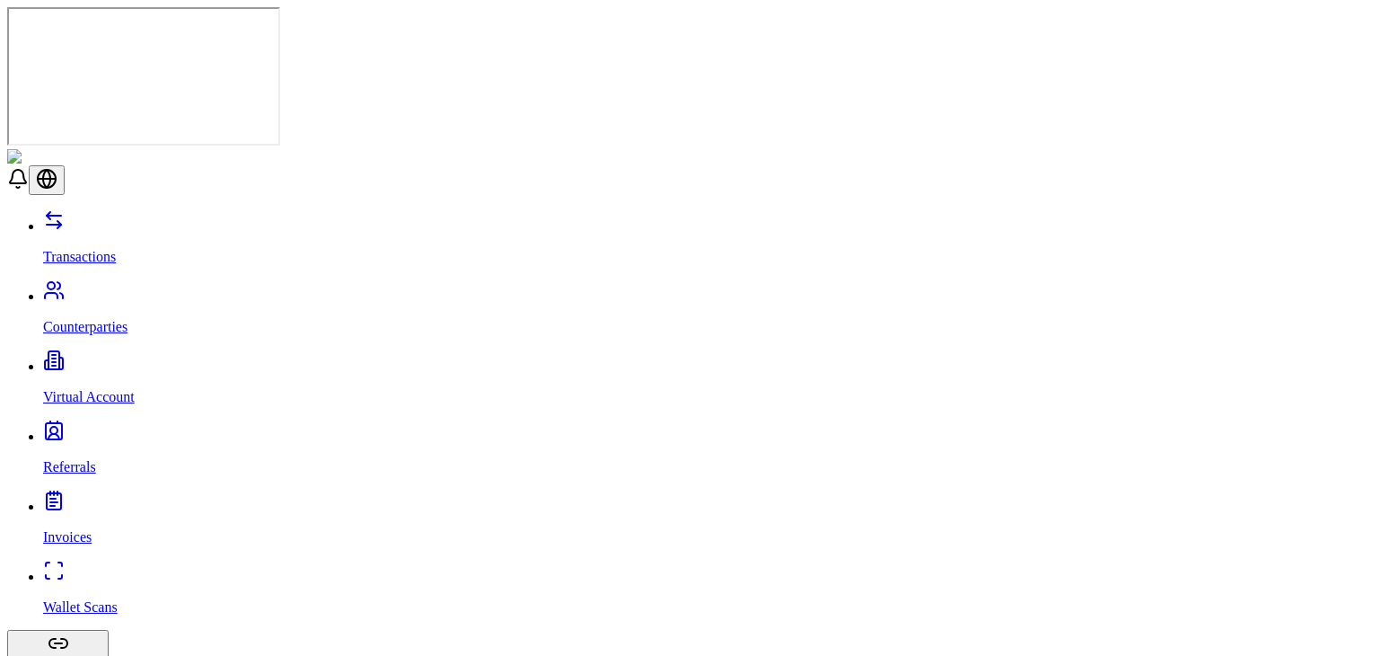
click at [133, 389] on p "Virtual Account" at bounding box center [707, 397] width 1329 height 16
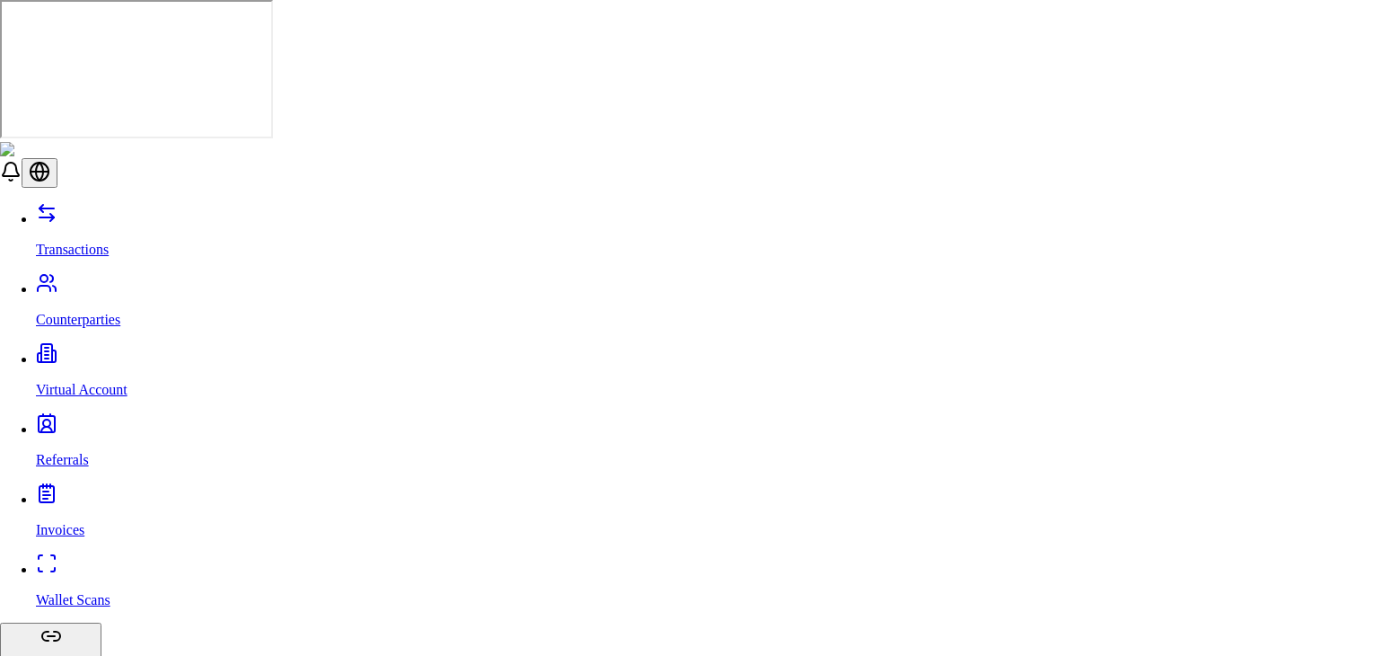
type input "***"
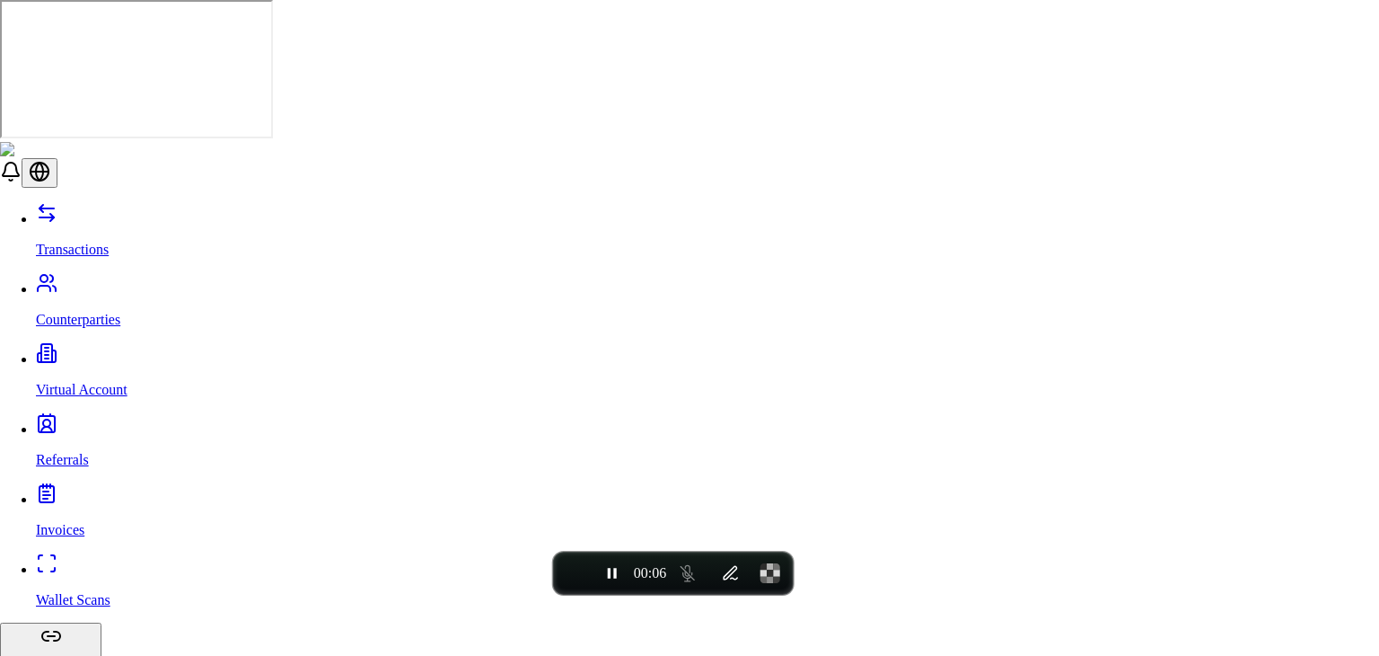
type input "***"
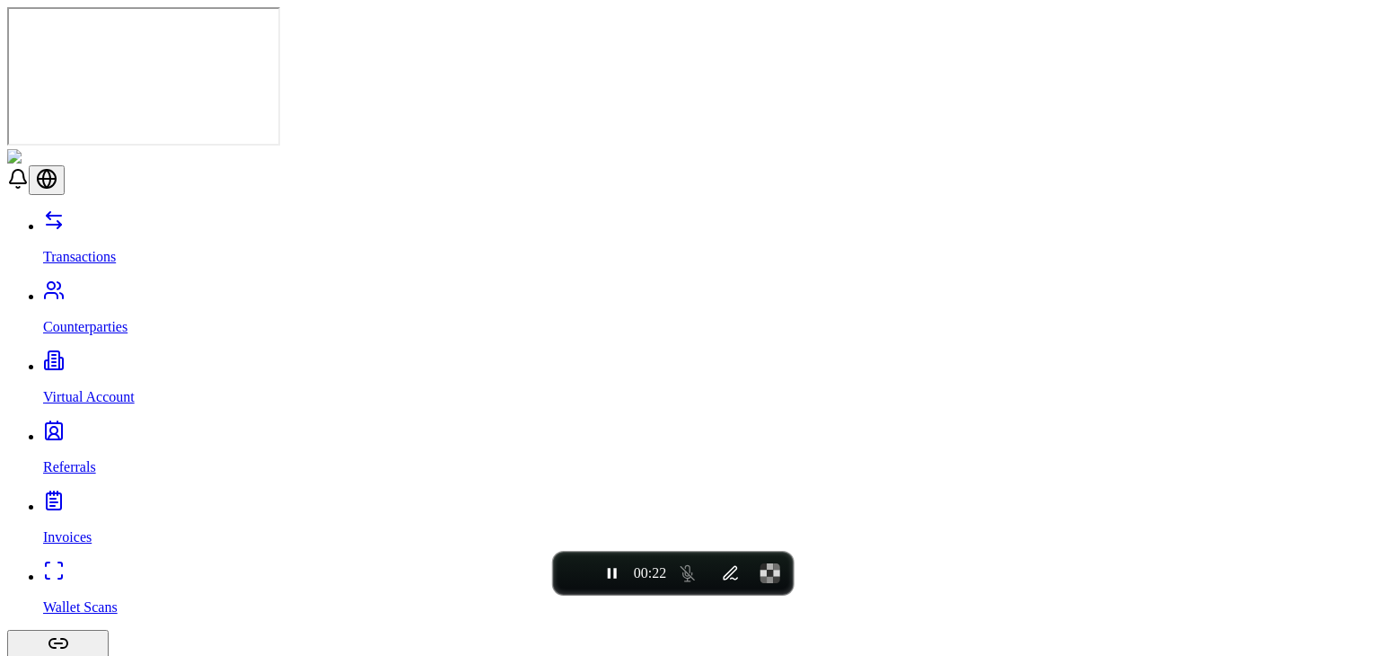
click at [111, 319] on p "Counterparties" at bounding box center [707, 327] width 1329 height 16
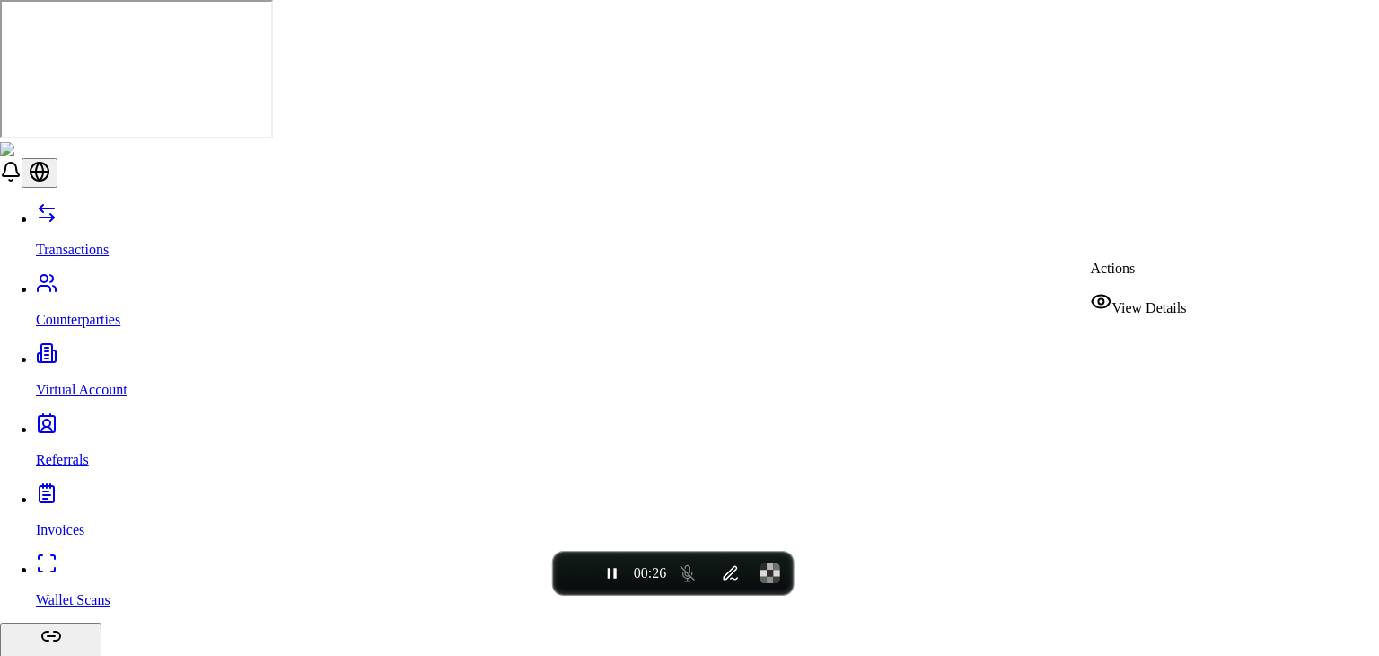
click at [1140, 300] on span "View Details" at bounding box center [1149, 307] width 75 height 15
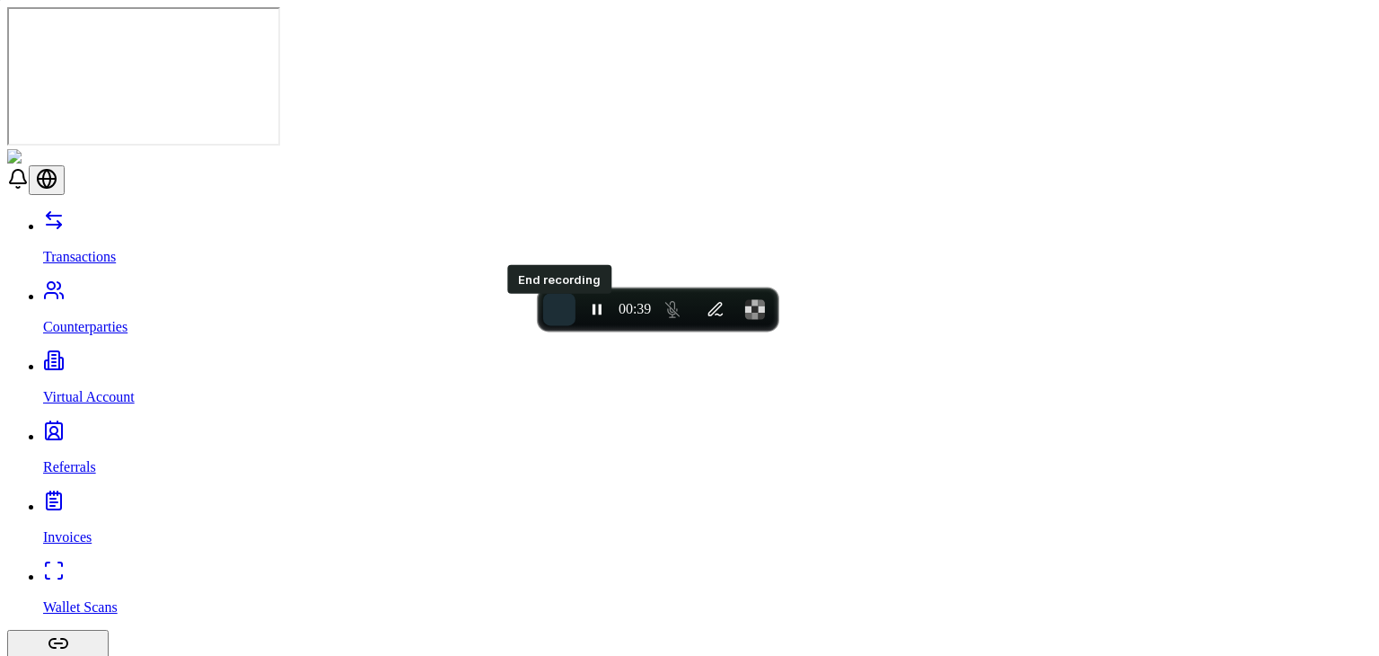
click at [548, 306] on button "End recording" at bounding box center [559, 309] width 32 height 32
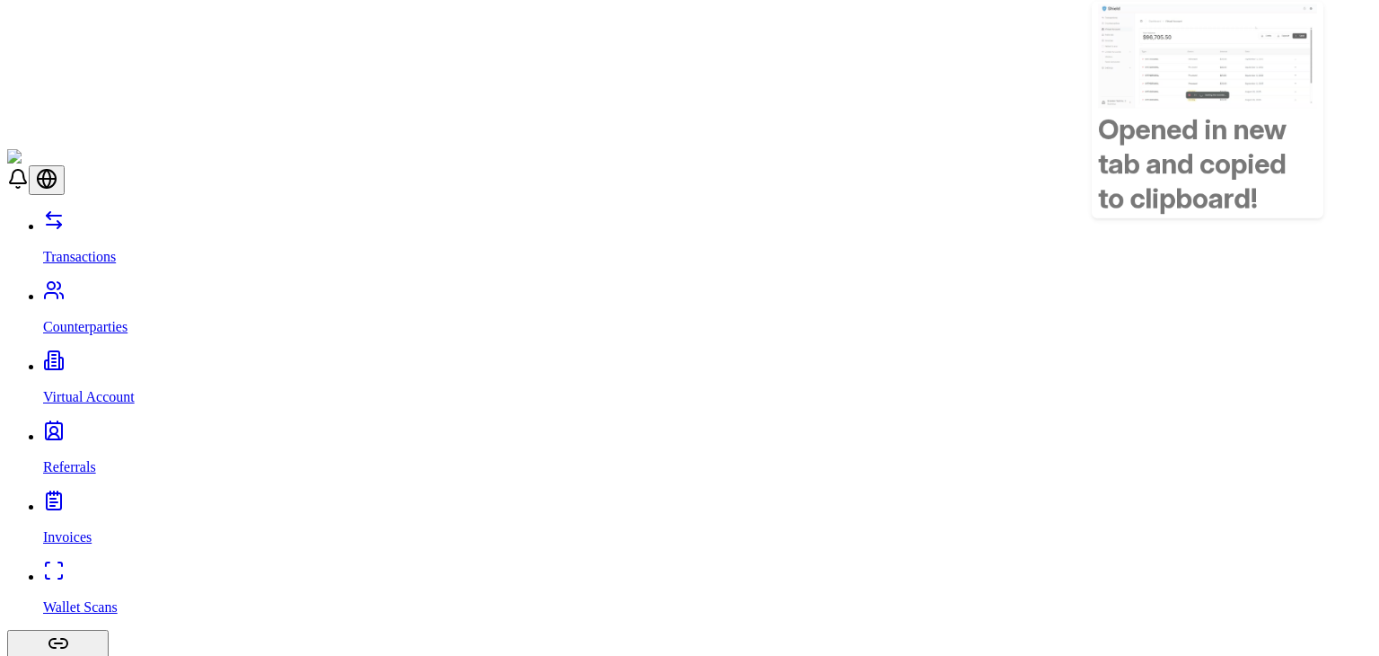
drag, startPoint x: 1235, startPoint y: 576, endPoint x: 1277, endPoint y: 682, distance: 114.9
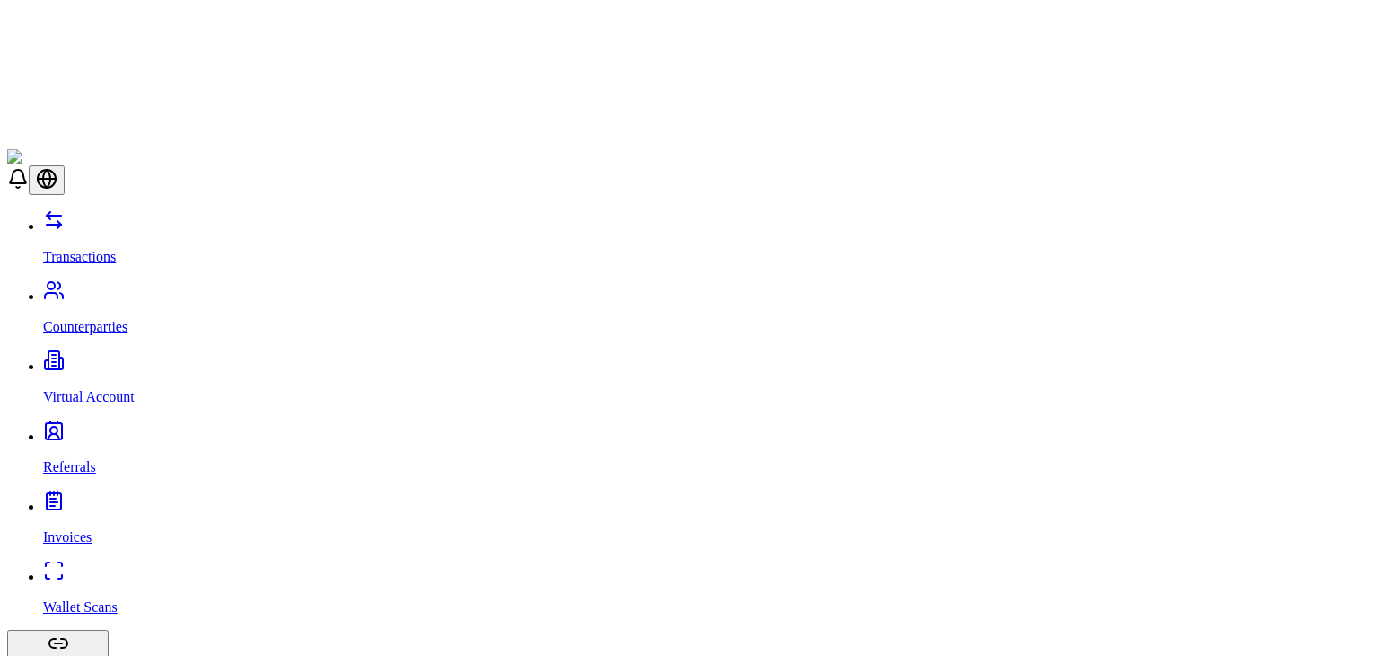
drag, startPoint x: 1171, startPoint y: 569, endPoint x: 1279, endPoint y: 554, distance: 108.8
click at [89, 389] on p "Virtual Account" at bounding box center [707, 397] width 1329 height 16
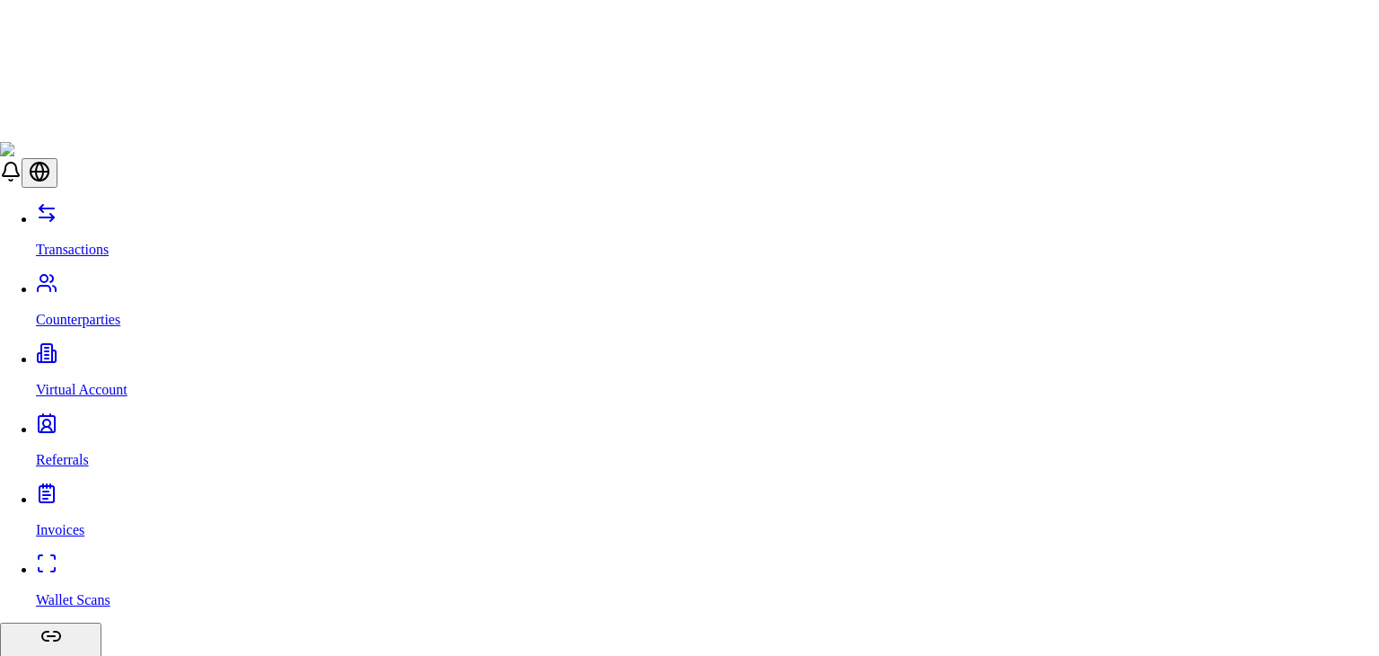
type input "*"
type input "***"
